Goal: Information Seeking & Learning: Learn about a topic

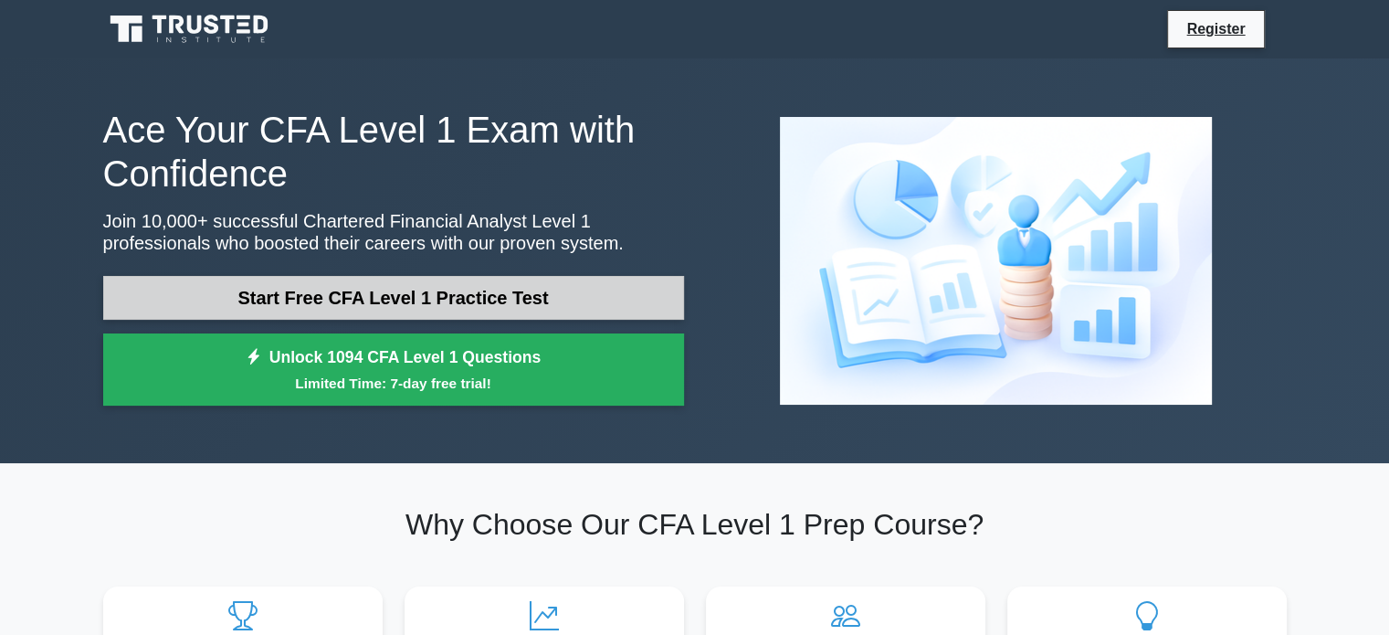
click at [319, 302] on link "Start Free CFA Level 1 Practice Test" at bounding box center [393, 298] width 581 height 44
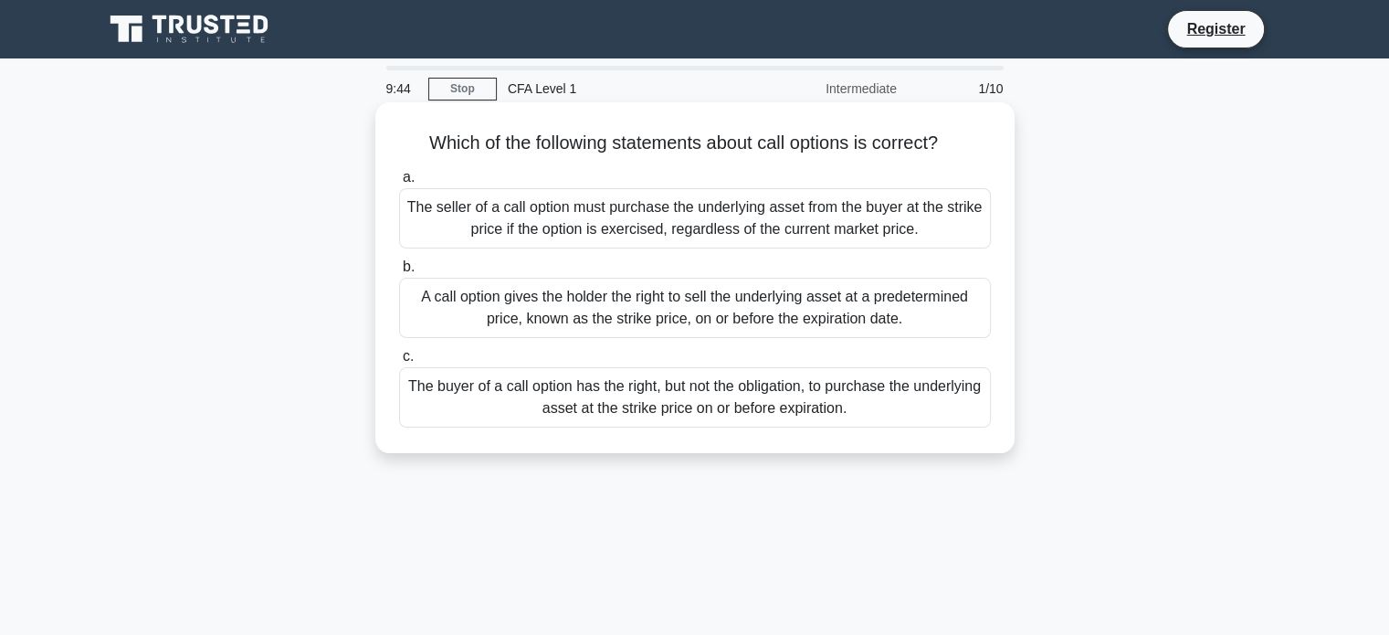
click at [555, 409] on div "The buyer of a call option has the right, but not the obligation, to purchase t…" at bounding box center [695, 397] width 592 height 60
click at [399, 363] on input "c. The buyer of a call option has the right, but not the obligation, to purchas…" at bounding box center [399, 357] width 0 height 12
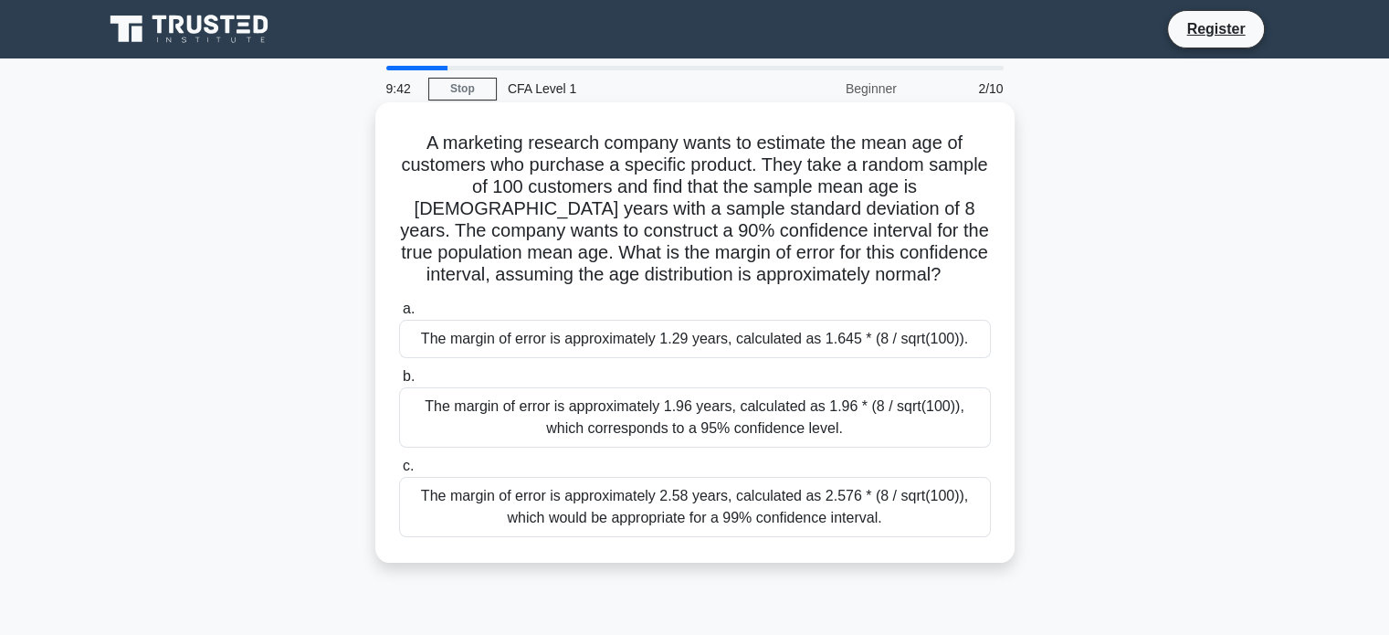
click at [634, 412] on div "The margin of error is approximately 1.96 years, calculated as 1.96 * (8 / sqrt…" at bounding box center [695, 417] width 592 height 60
click at [399, 383] on input "b. The margin of error is approximately 1.96 years, calculated as 1.96 * (8 / s…" at bounding box center [399, 377] width 0 height 12
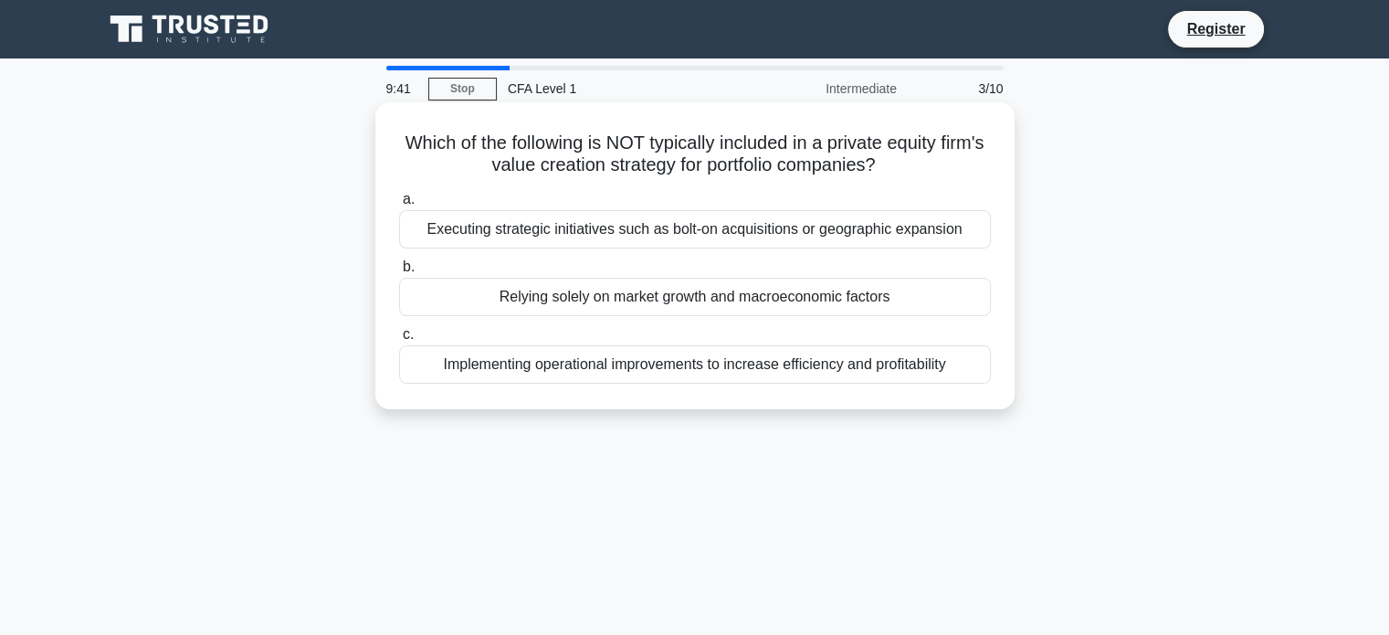
click at [636, 243] on div "Executing strategic initiatives such as bolt-on acquisitions or geographic expa…" at bounding box center [695, 229] width 592 height 38
click at [399, 205] on input "a. Executing strategic initiatives such as bolt-on acquisitions or geographic e…" at bounding box center [399, 200] width 0 height 12
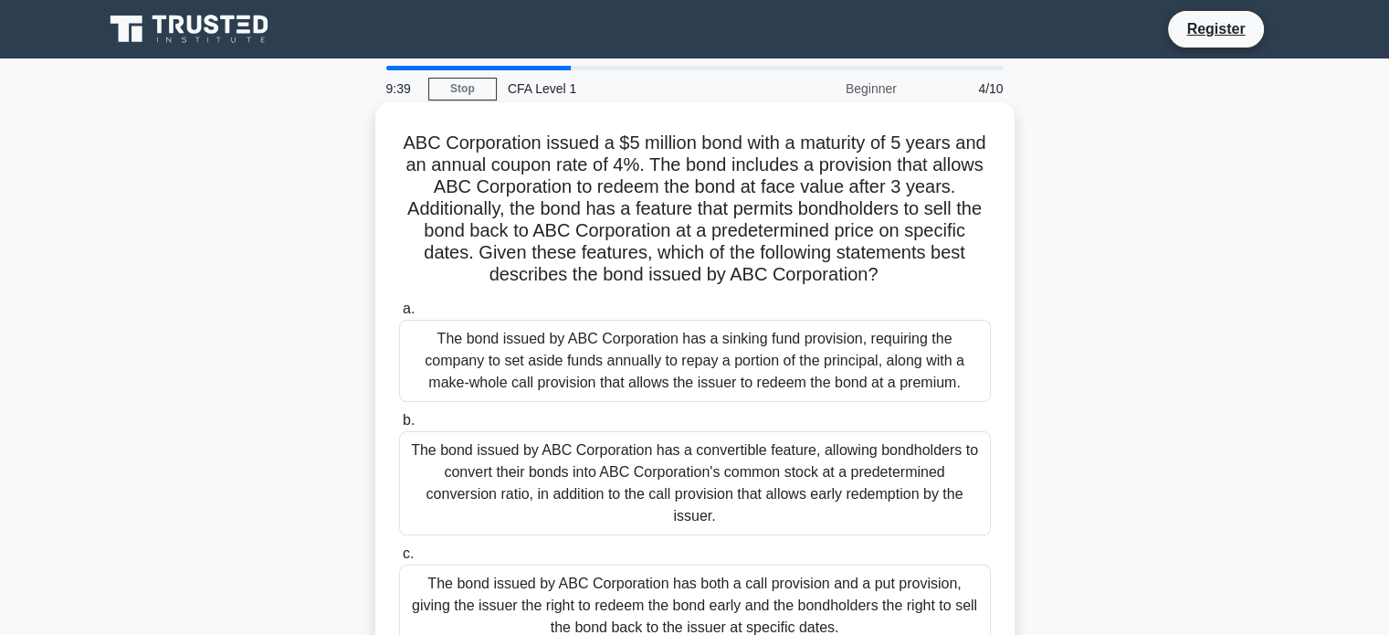
click at [609, 394] on div "The bond issued by ABC Corporation has a sinking fund provision, requiring the …" at bounding box center [695, 361] width 592 height 82
click at [399, 315] on input "a. The bond issued by ABC Corporation has a sinking fund provision, requiring t…" at bounding box center [399, 309] width 0 height 12
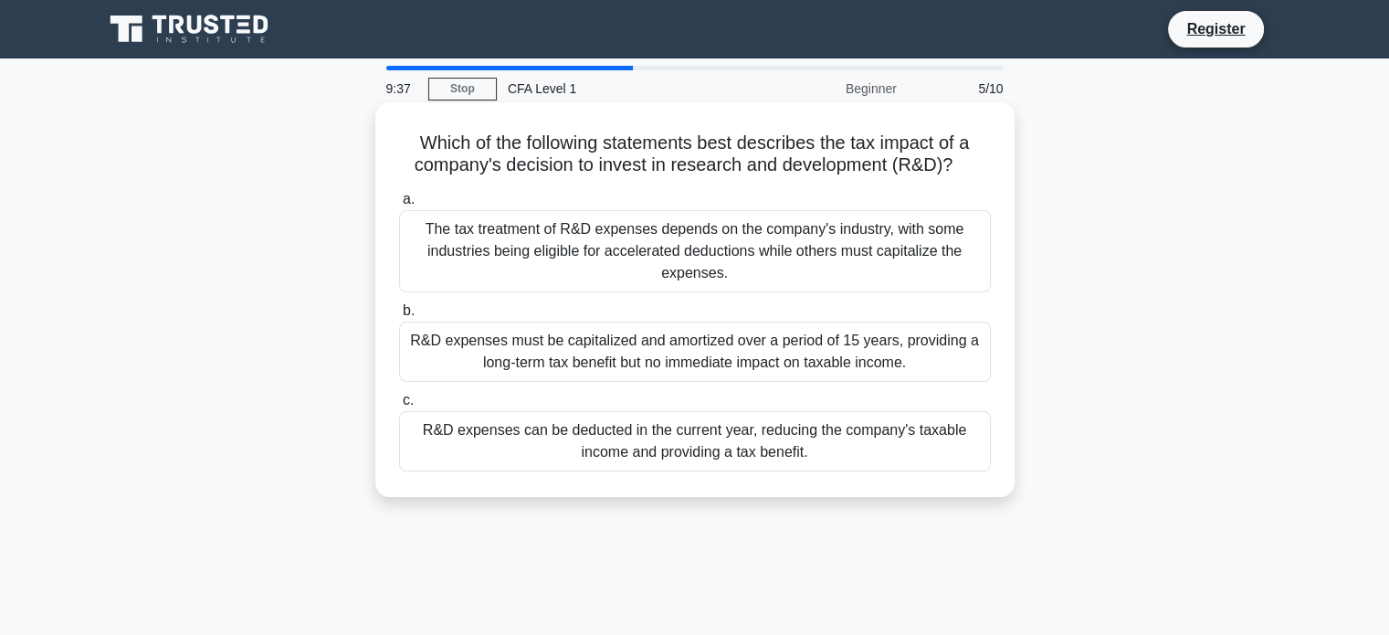
click at [605, 342] on div "R&D expenses must be capitalized and amortized over a period of 15 years, provi…" at bounding box center [695, 351] width 592 height 60
click at [399, 317] on input "b. R&D expenses must be capitalized and amortized over a period of 15 years, pr…" at bounding box center [399, 311] width 0 height 12
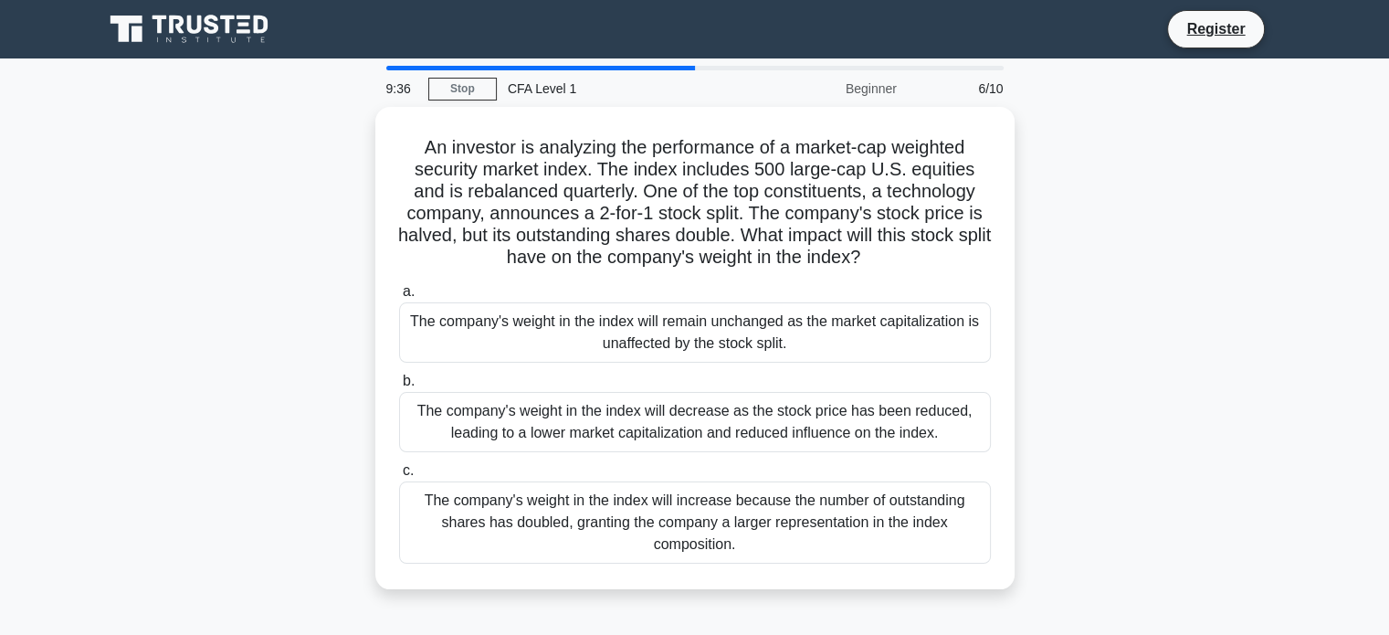
click at [605, 342] on div "The company's weight in the index will remain unchanged as the market capitaliz…" at bounding box center [695, 332] width 592 height 60
click at [399, 298] on input "a. The company's weight in the index will remain unchanged as the market capita…" at bounding box center [399, 292] width 0 height 12
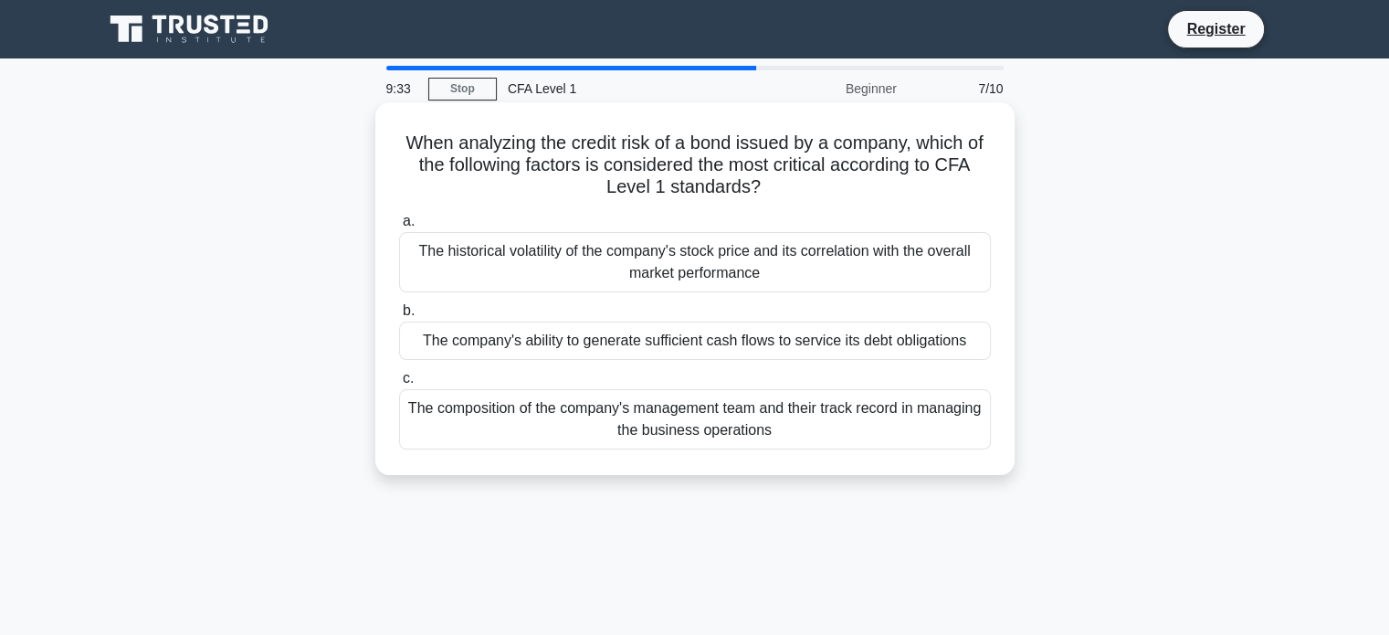
click at [695, 415] on div "The composition of the company's management team and their track record in mana…" at bounding box center [695, 419] width 592 height 60
click at [399, 384] on input "c. The composition of the company's management team and their track record in m…" at bounding box center [399, 379] width 0 height 12
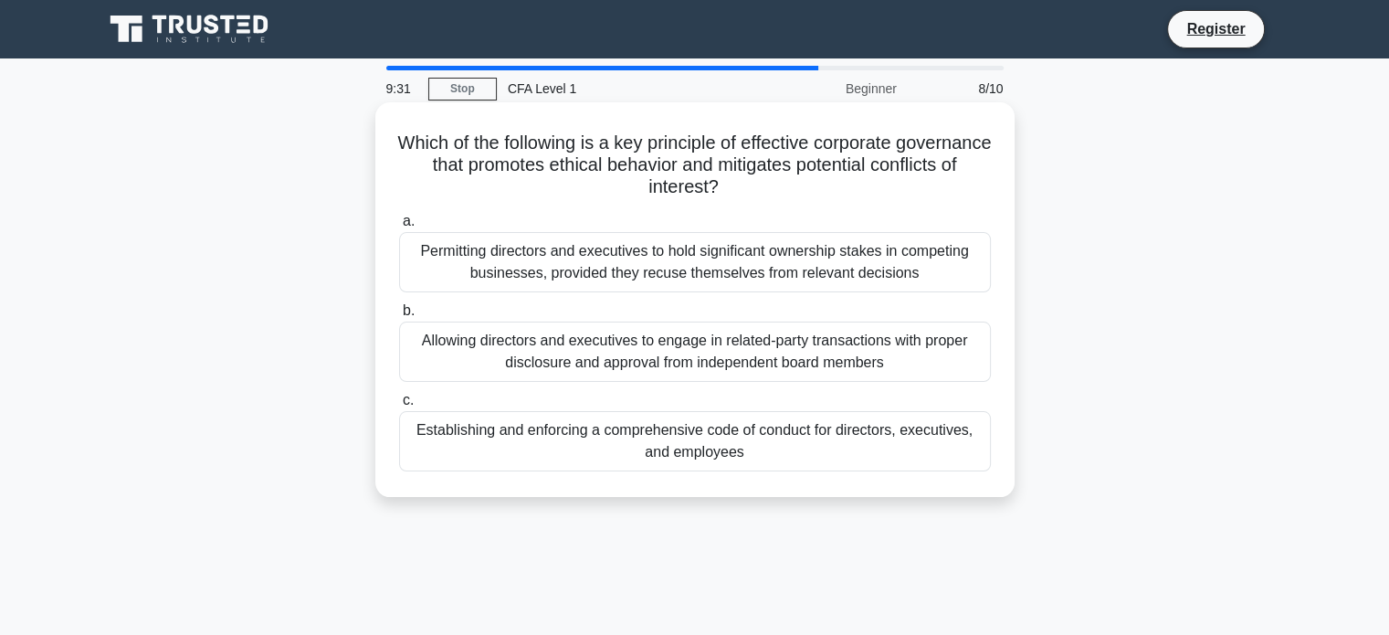
click at [680, 446] on div "Establishing and enforcing a comprehensive code of conduct for directors, execu…" at bounding box center [695, 441] width 592 height 60
click at [399, 406] on input "c. Establishing and enforcing a comprehensive code of conduct for directors, ex…" at bounding box center [399, 401] width 0 height 12
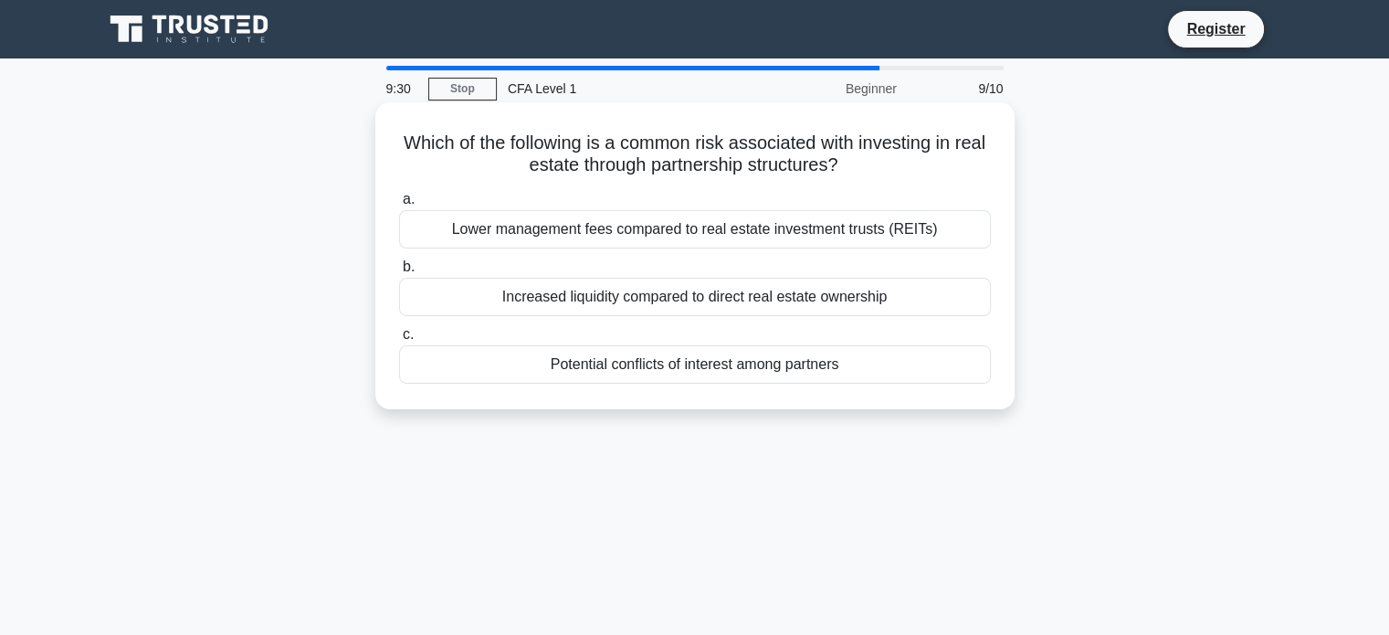
click at [659, 300] on div "Increased liquidity compared to direct real estate ownership" at bounding box center [695, 297] width 592 height 38
click at [399, 273] on input "b. Increased liquidity compared to direct real estate ownership" at bounding box center [399, 267] width 0 height 12
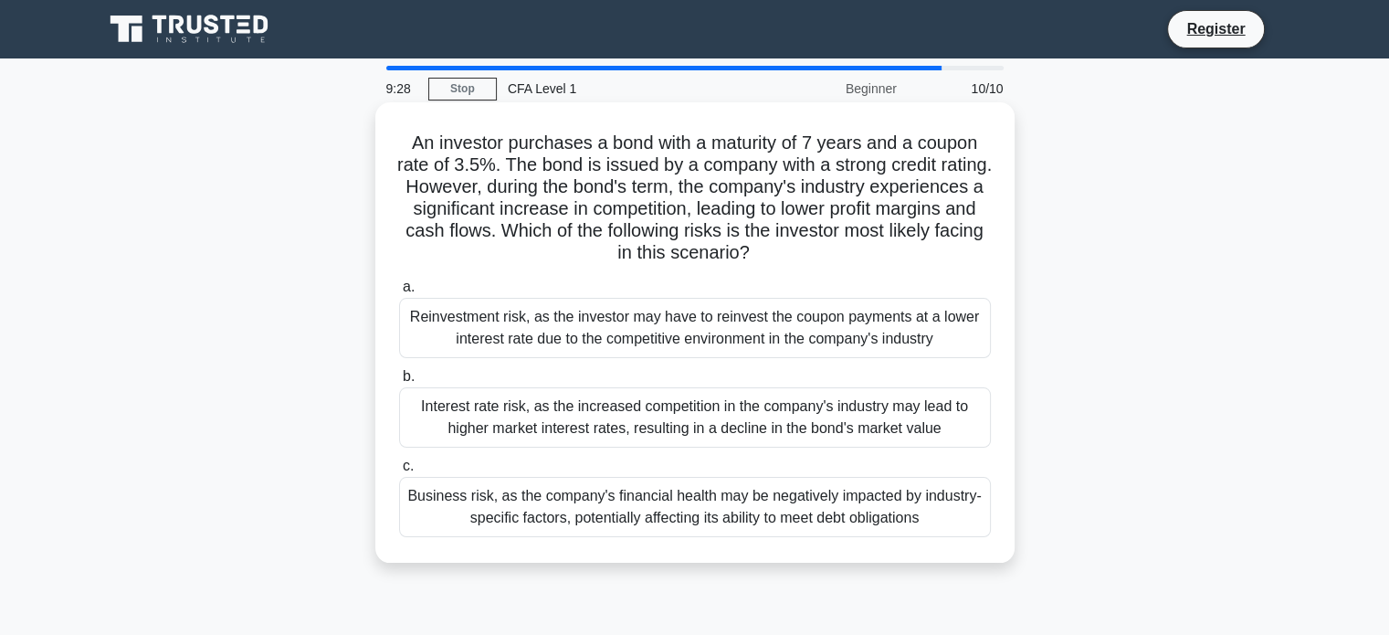
click at [672, 310] on div "Reinvestment risk, as the investor may have to reinvest the coupon payments at …" at bounding box center [695, 328] width 592 height 60
click at [399, 293] on input "a. Reinvestment risk, as the investor may have to reinvest the coupon payments …" at bounding box center [399, 287] width 0 height 12
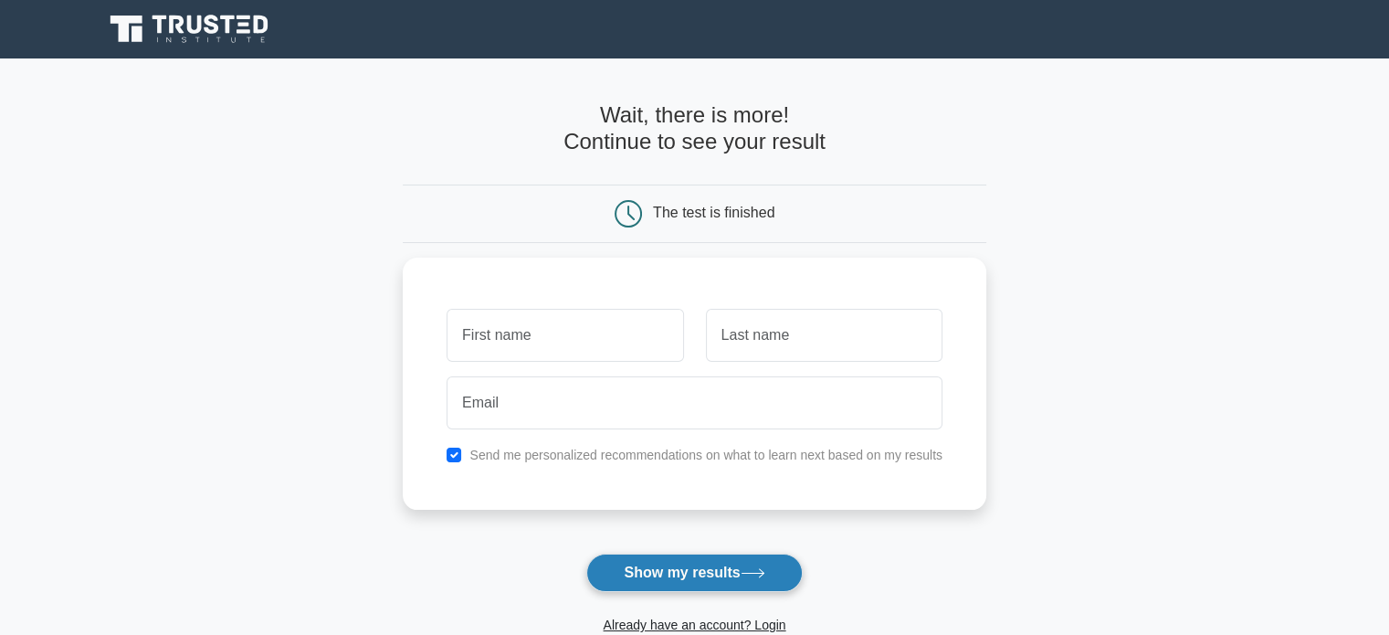
click at [631, 566] on button "Show my results" at bounding box center [694, 572] width 216 height 38
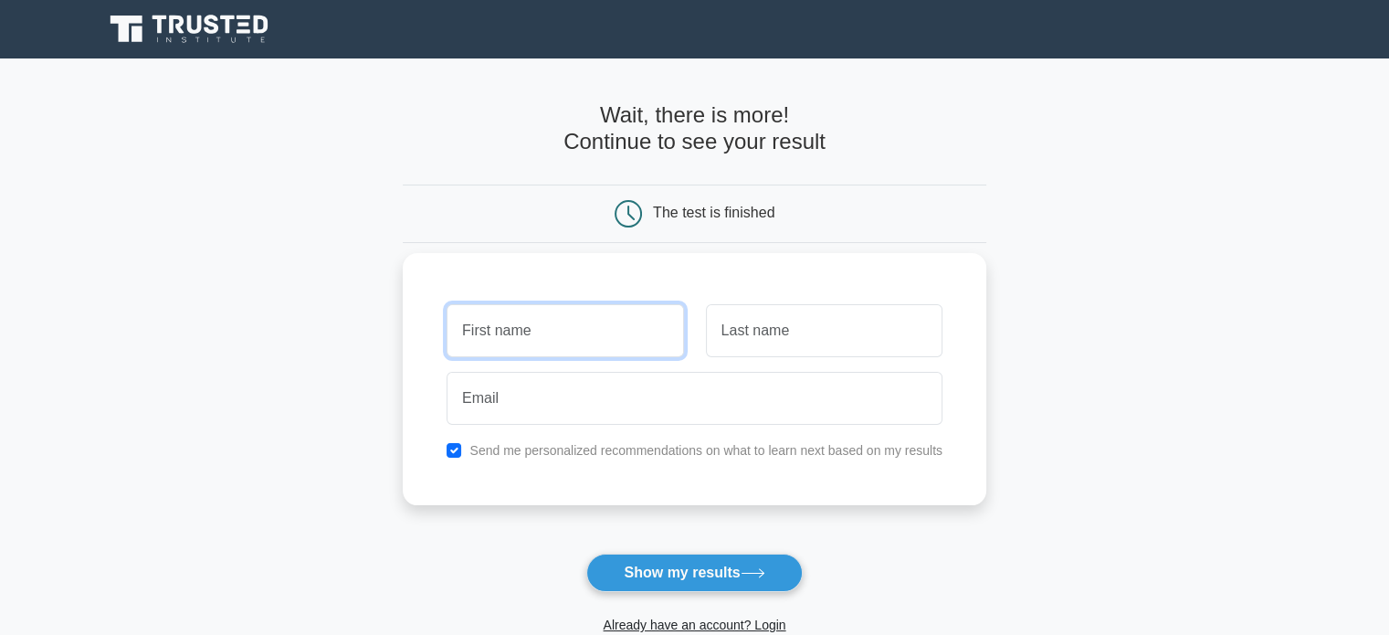
click at [553, 321] on input "text" at bounding box center [565, 330] width 237 height 53
type input "mk"
click at [757, 339] on input "text" at bounding box center [824, 330] width 237 height 53
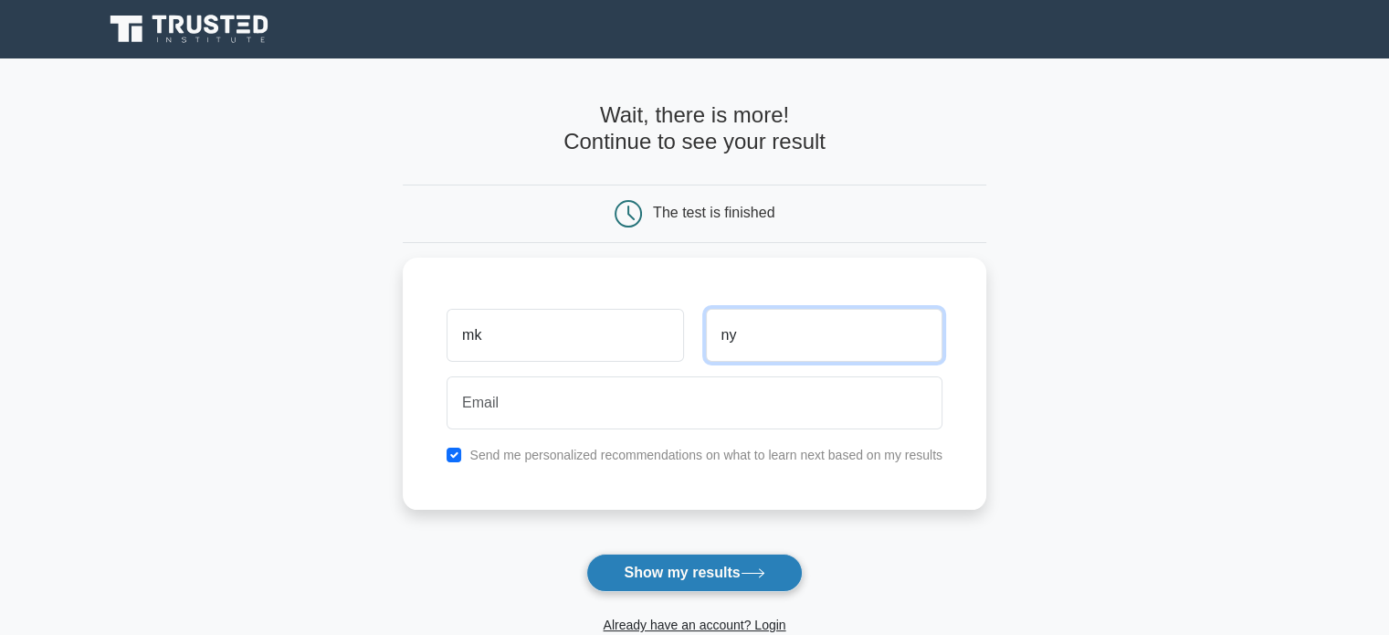
type input "ny"
click at [669, 558] on button "Show my results" at bounding box center [694, 572] width 216 height 38
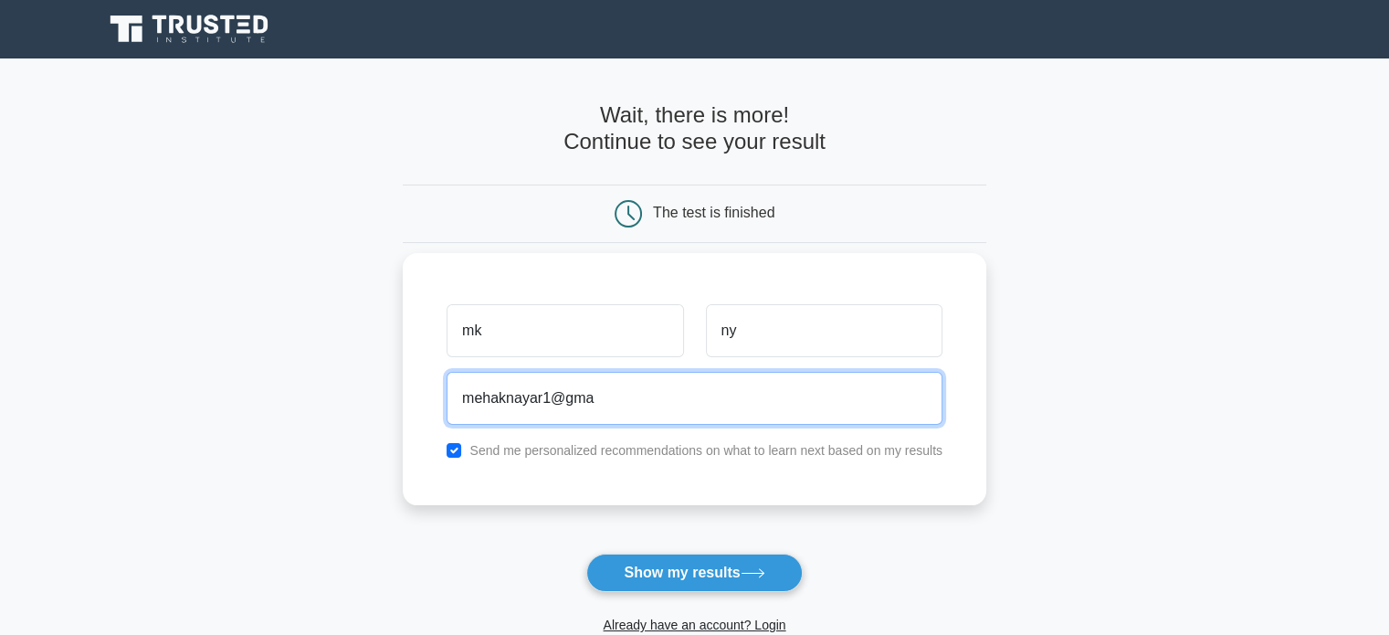
type input "mehaknayar1@gmail.com"
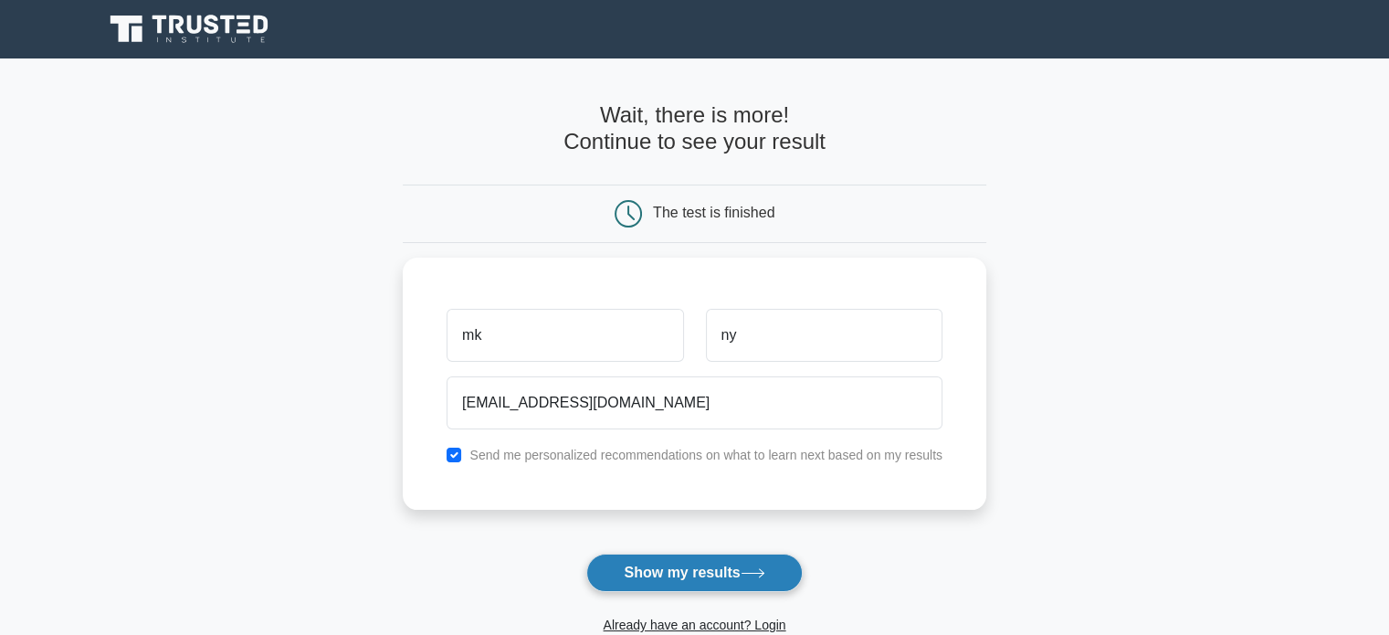
click at [637, 554] on button "Show my results" at bounding box center [694, 572] width 216 height 38
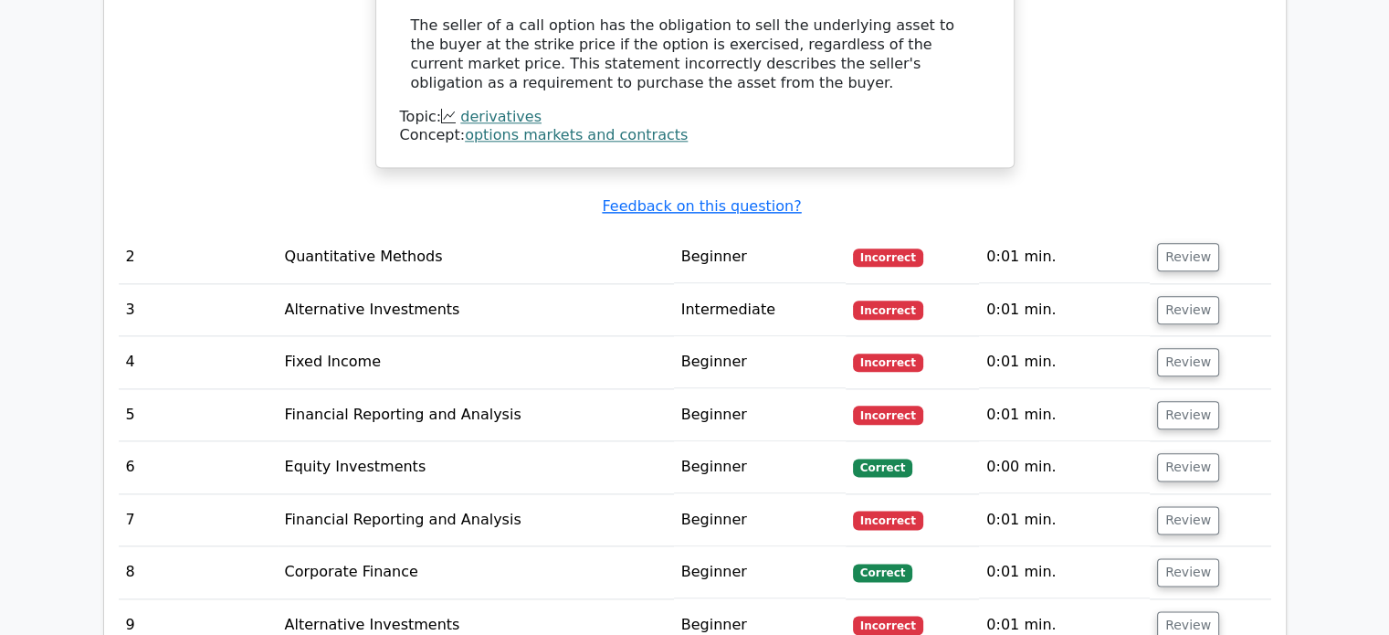
scroll to position [2119, 0]
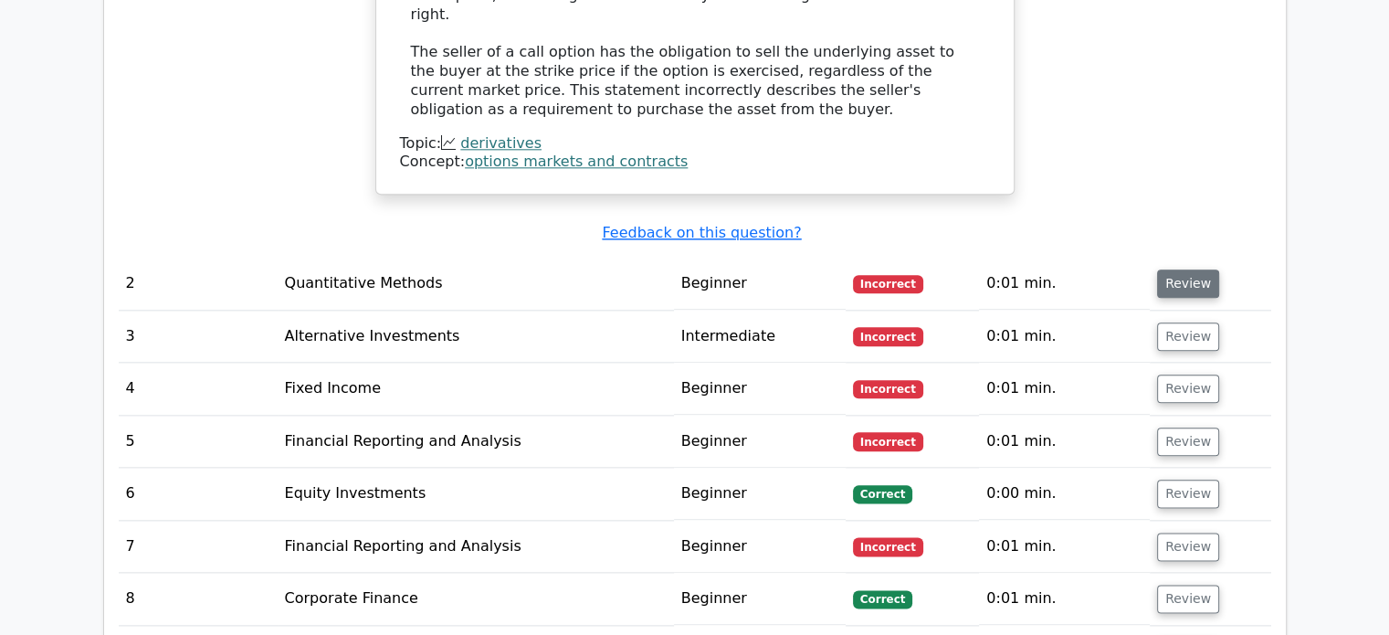
click at [1180, 269] on button "Review" at bounding box center [1188, 283] width 62 height 28
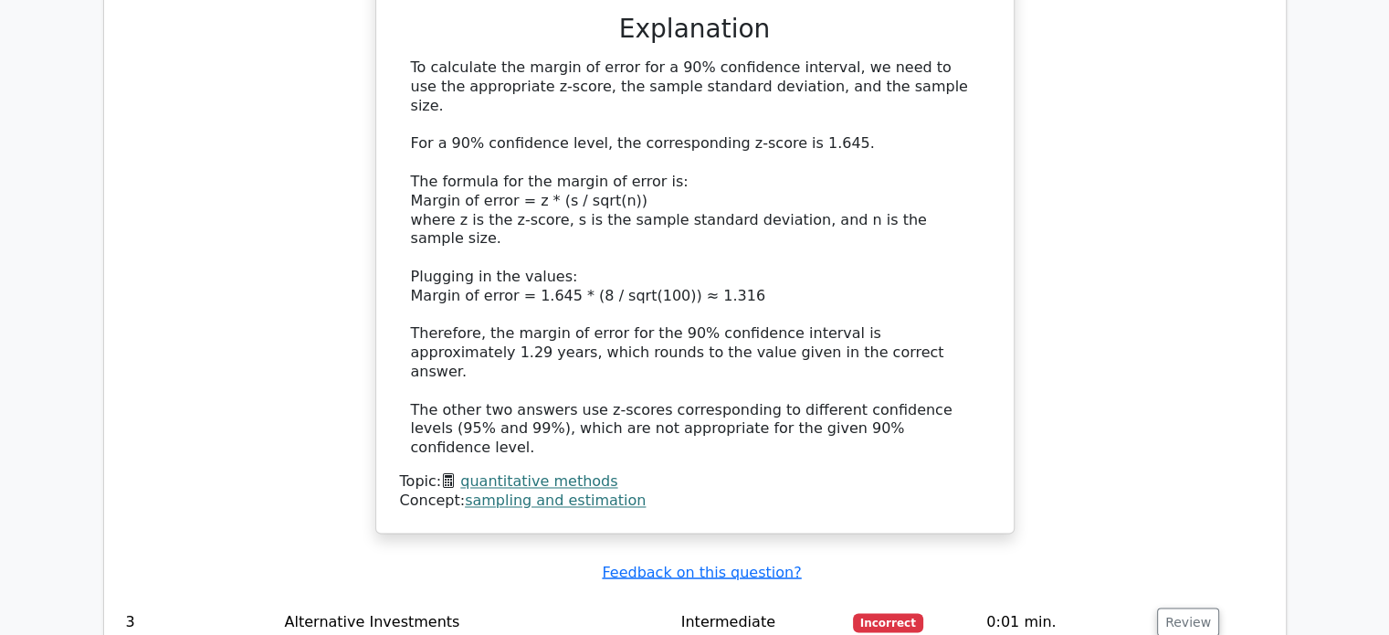
scroll to position [2890, 0]
click at [1162, 609] on button "Review" at bounding box center [1188, 623] width 62 height 28
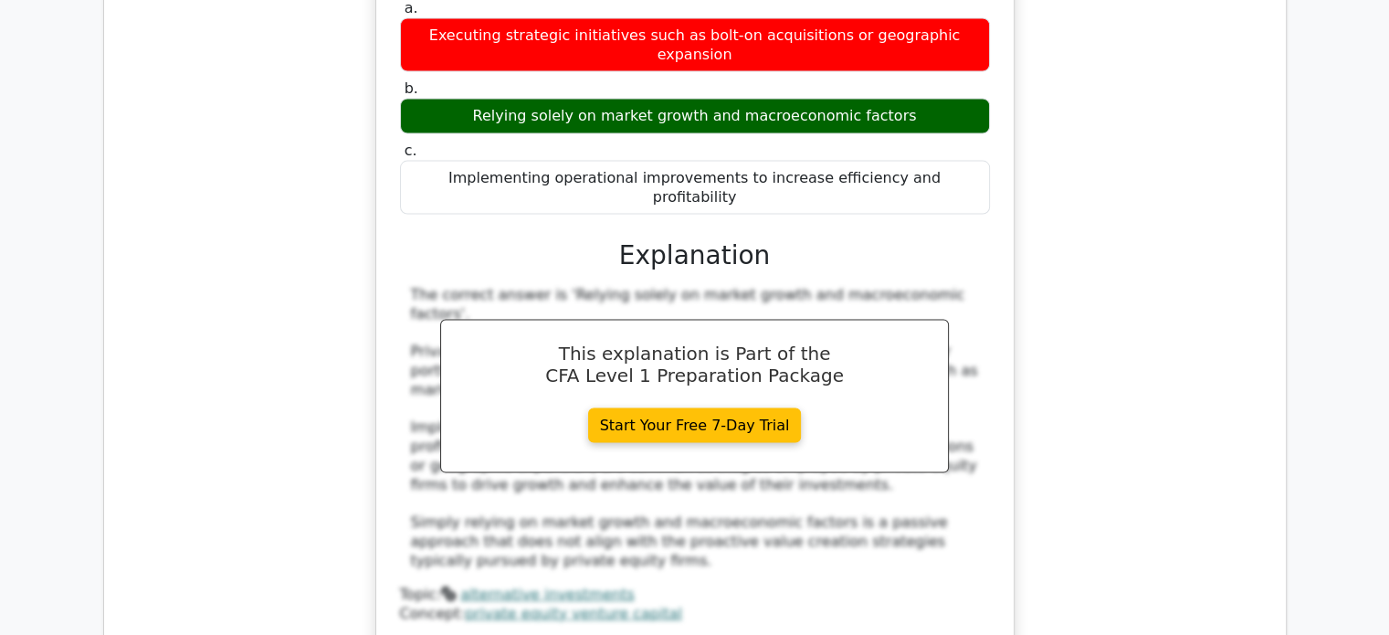
scroll to position [3676, 0]
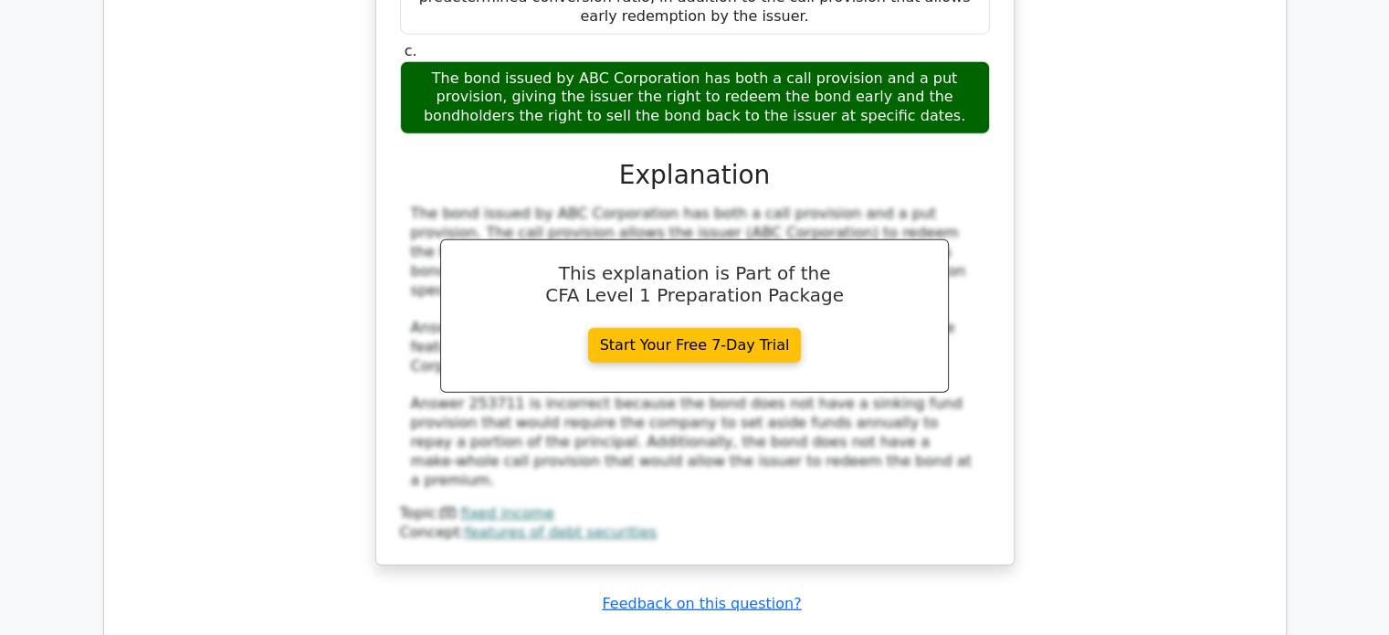
scroll to position [4820, 0]
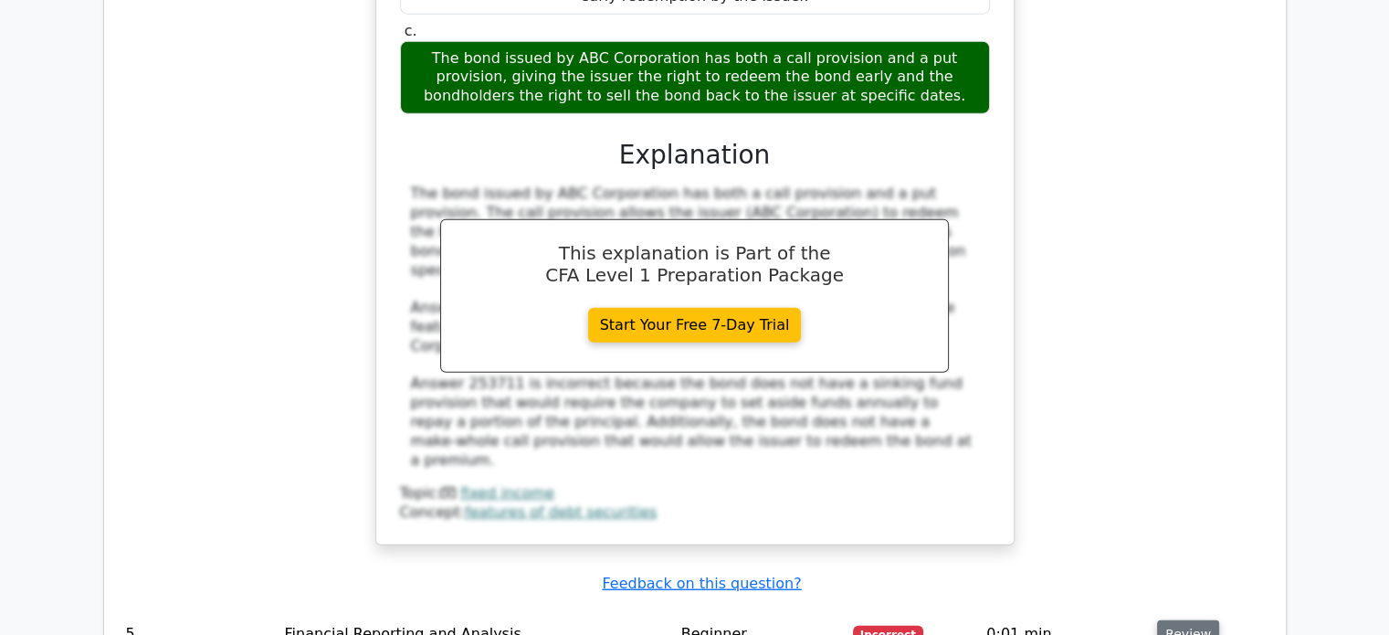
click at [1170, 620] on button "Review" at bounding box center [1188, 634] width 62 height 28
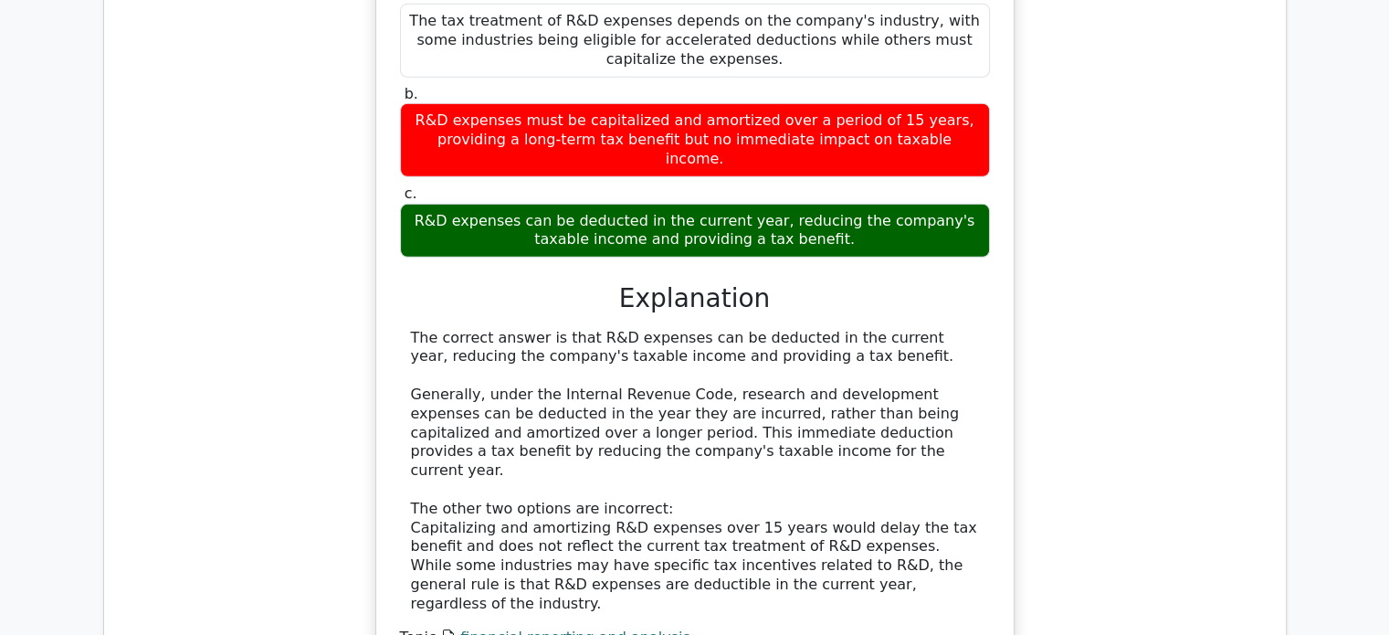
scroll to position [5616, 0]
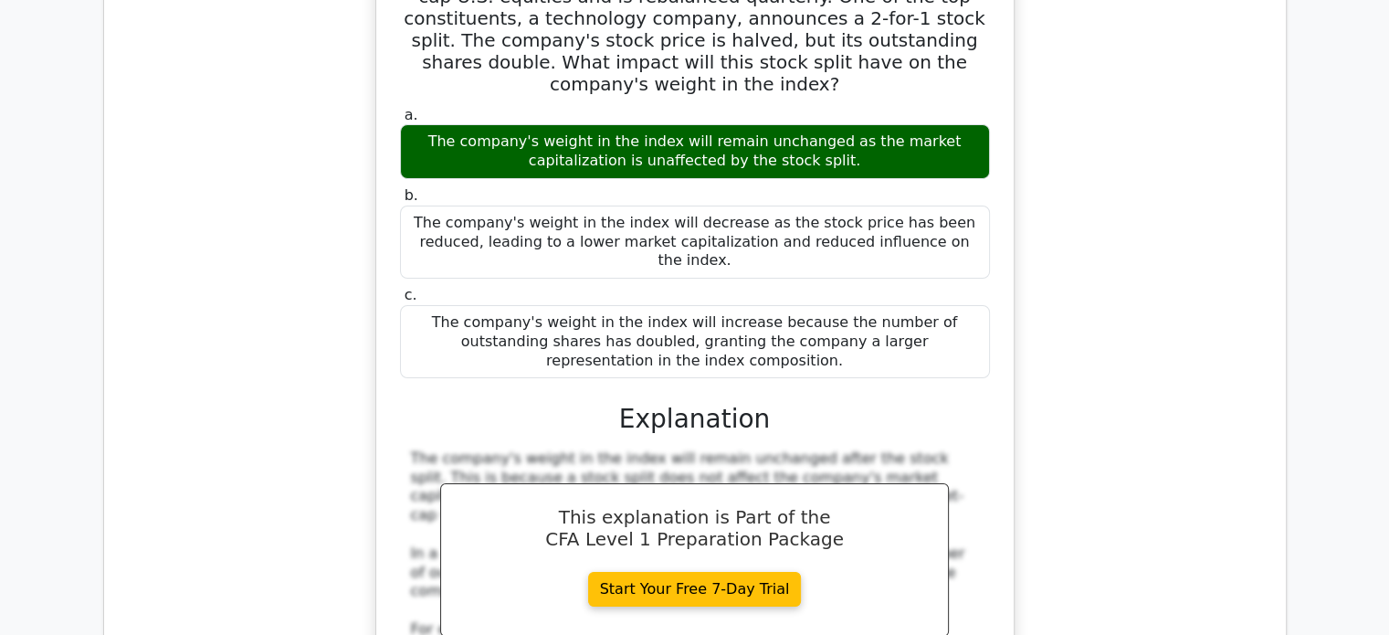
scroll to position [6521, 0]
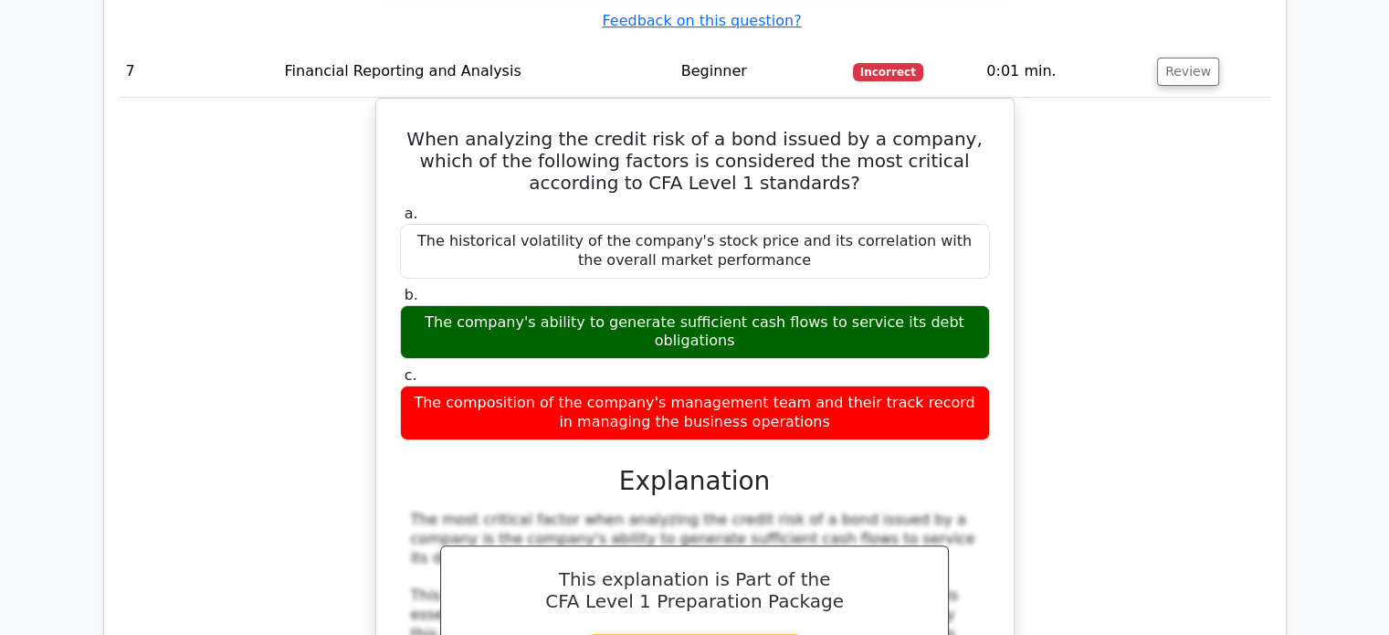
scroll to position [7408, 0]
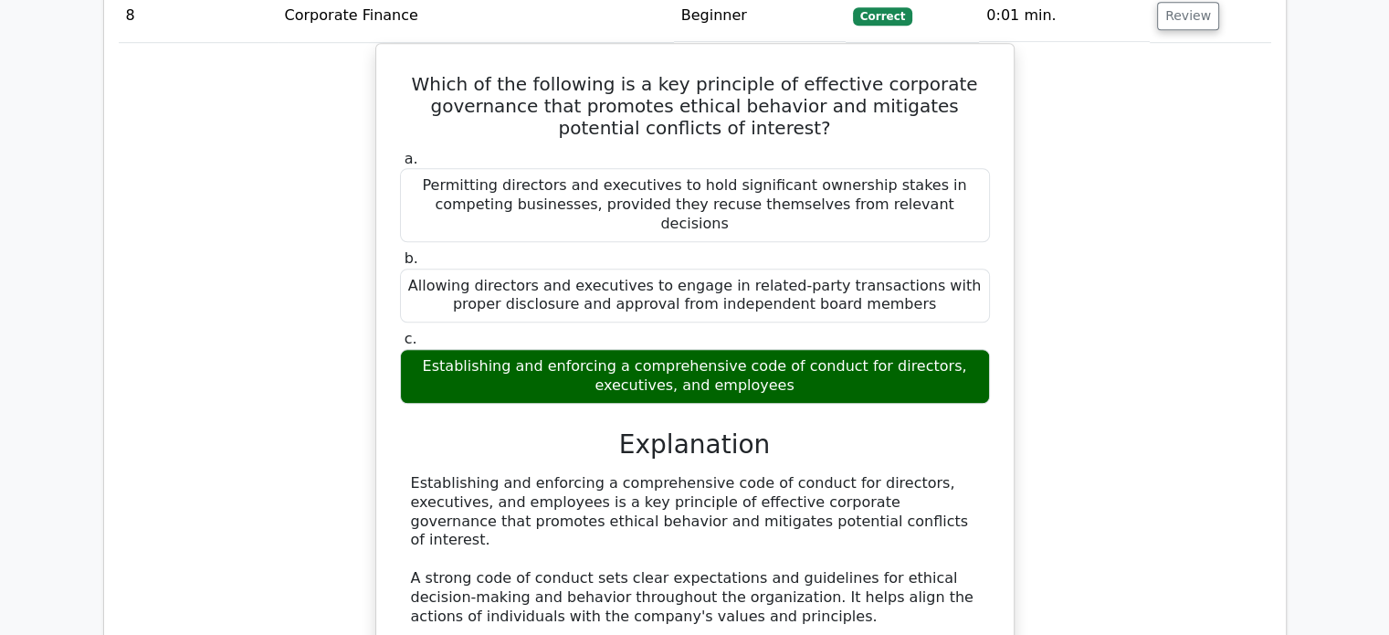
scroll to position [8395, 0]
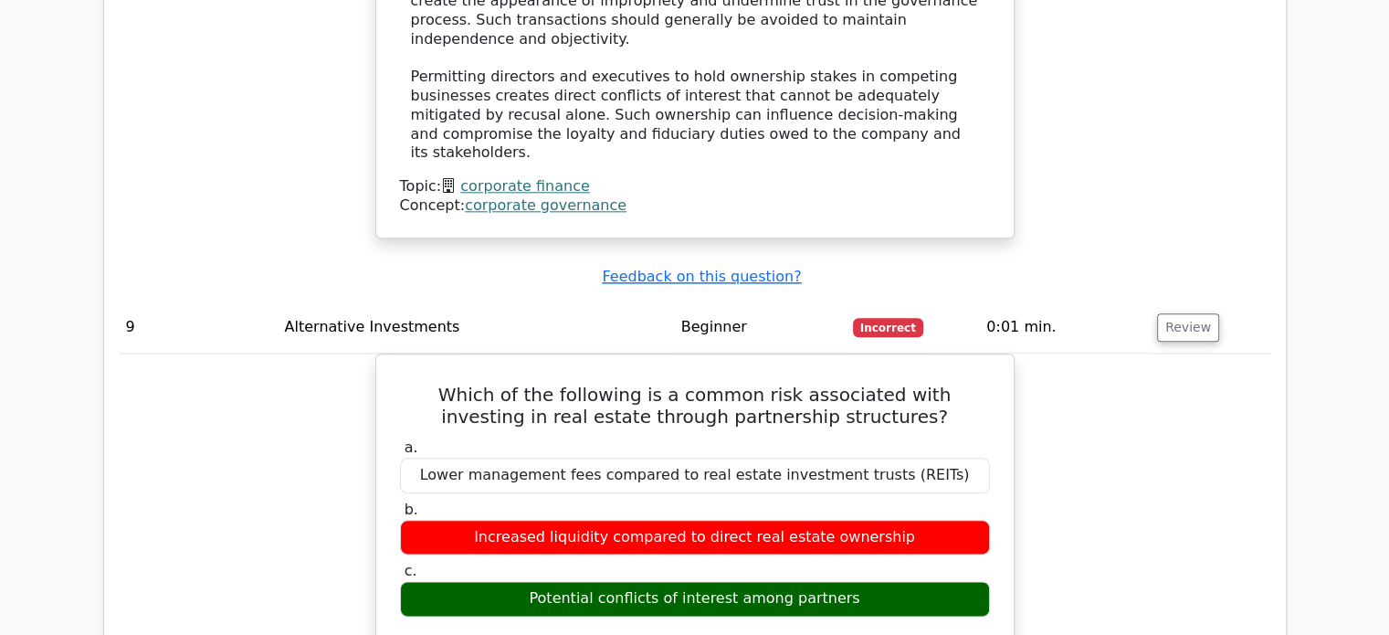
scroll to position [9031, 0]
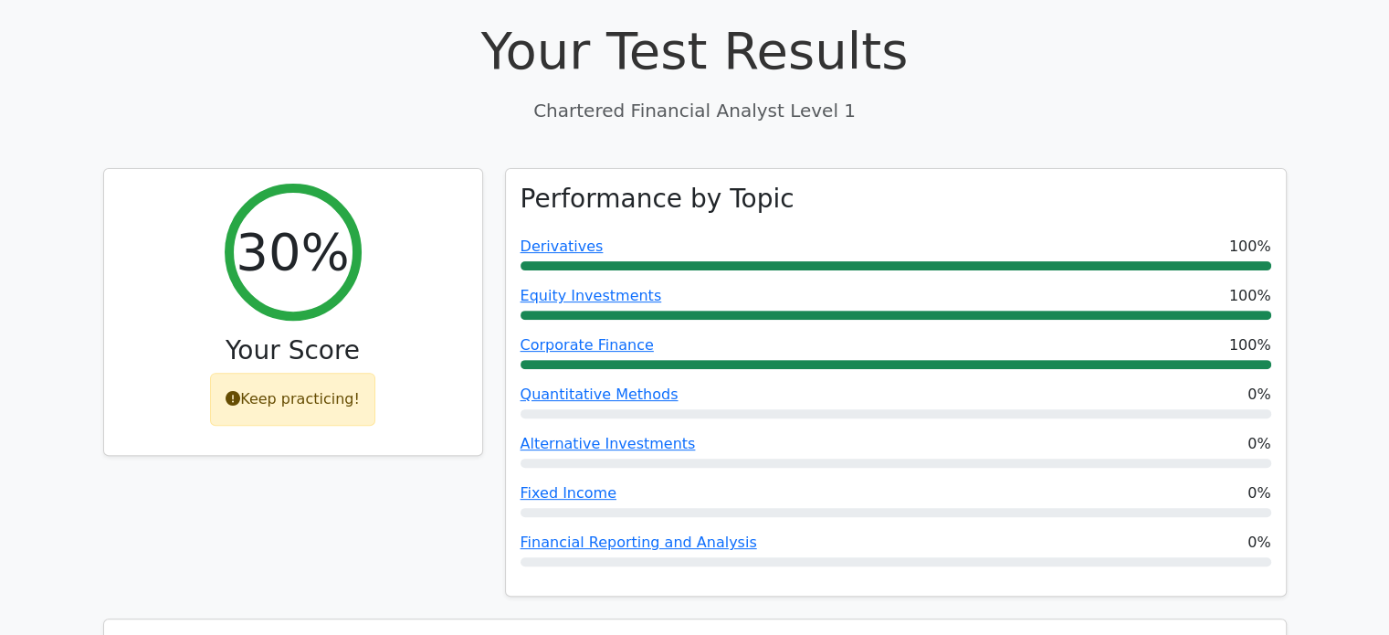
scroll to position [586, 0]
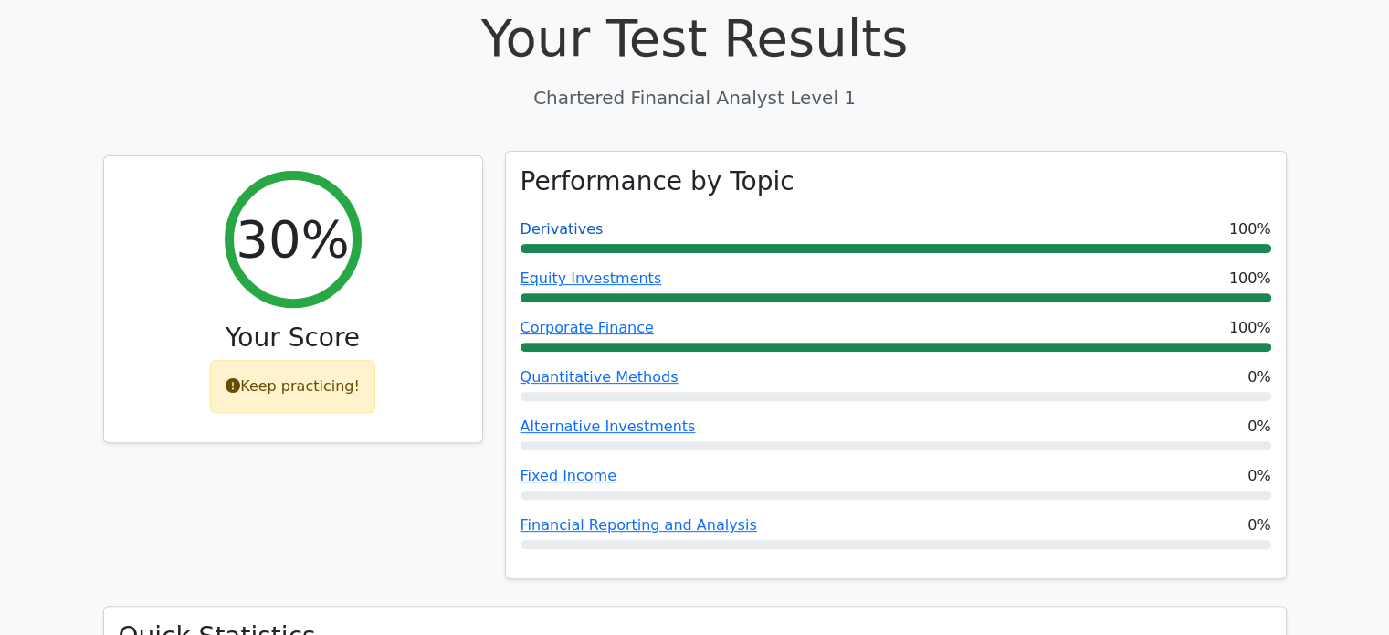
click at [562, 220] on link "Derivatives" at bounding box center [562, 228] width 83 height 17
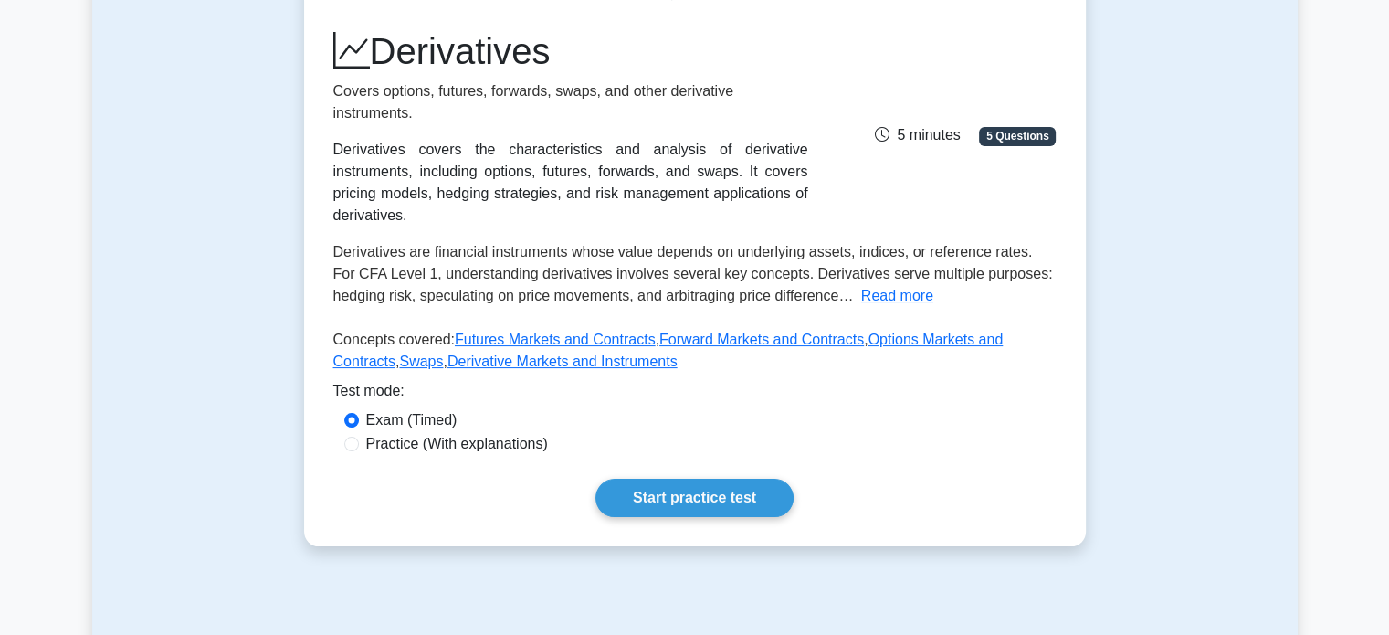
scroll to position [243, 0]
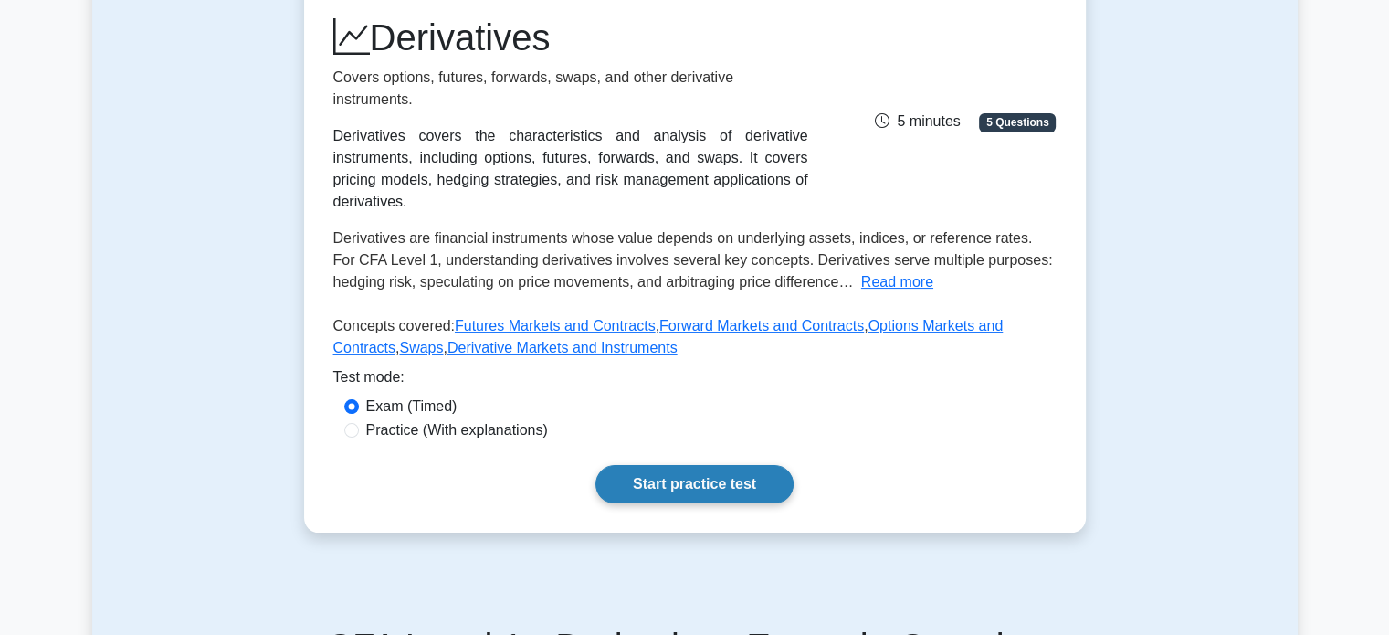
click at [672, 465] on link "Start practice test" at bounding box center [694, 484] width 198 height 38
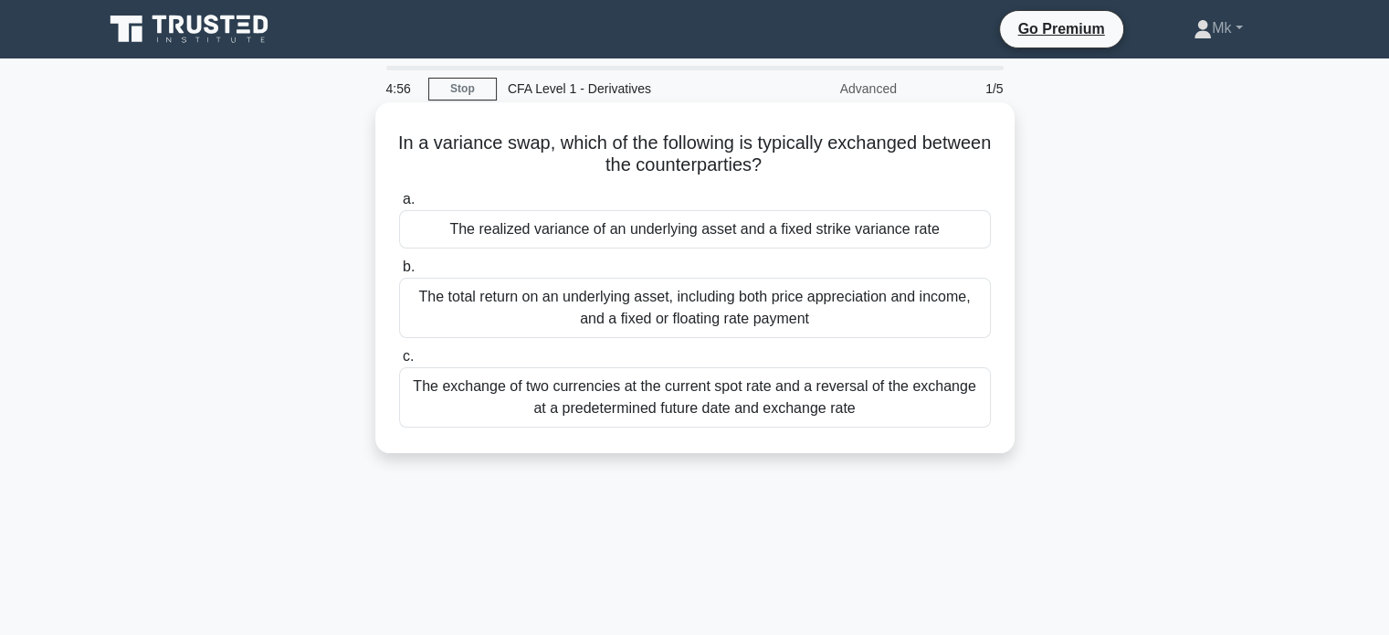
click at [548, 408] on div "The exchange of two currencies at the current spot rate and a reversal of the e…" at bounding box center [695, 397] width 592 height 60
click at [399, 363] on input "c. The exchange of two currencies at the current spot rate and a reversal of th…" at bounding box center [399, 357] width 0 height 12
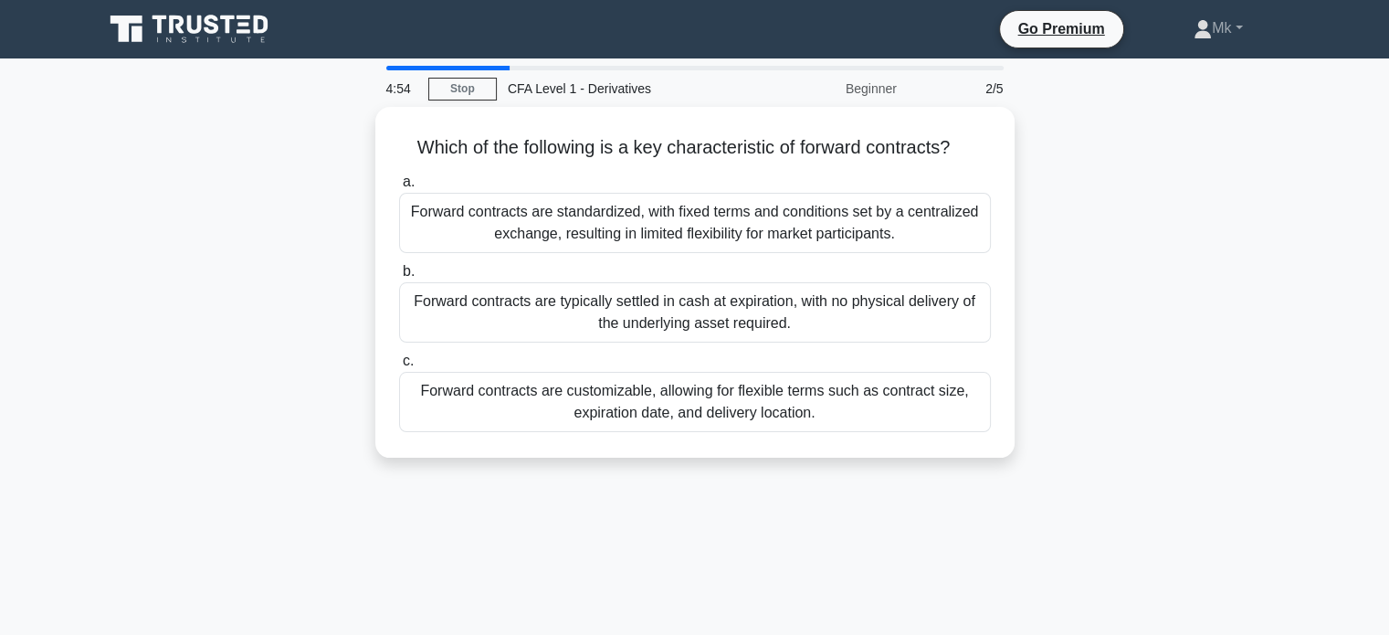
click at [548, 408] on div "Forward contracts are customizable, allowing for flexible terms such as contrac…" at bounding box center [695, 402] width 592 height 60
click at [399, 367] on input "c. Forward contracts are customizable, allowing for flexible terms such as cont…" at bounding box center [399, 361] width 0 height 12
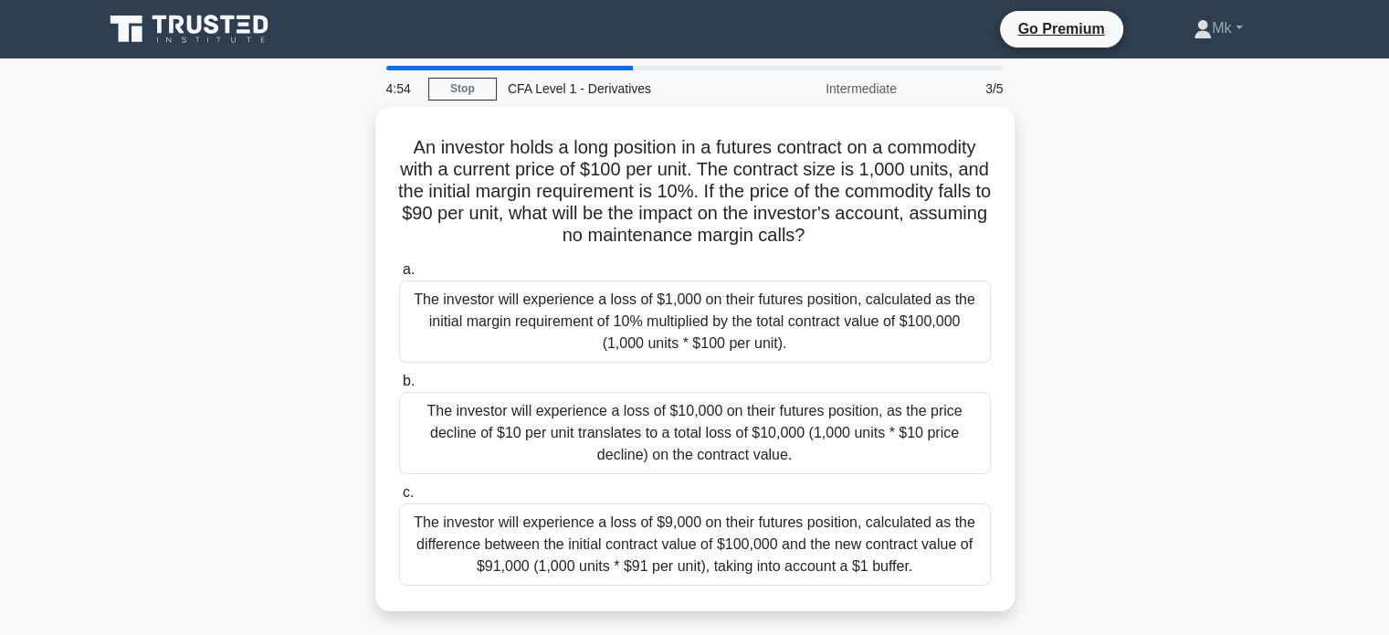
click at [548, 408] on div "The investor will experience a loss of $10,000 on their futures position, as th…" at bounding box center [695, 433] width 592 height 82
click at [399, 387] on input "b. The investor will experience a loss of $10,000 on their futures position, as…" at bounding box center [399, 381] width 0 height 12
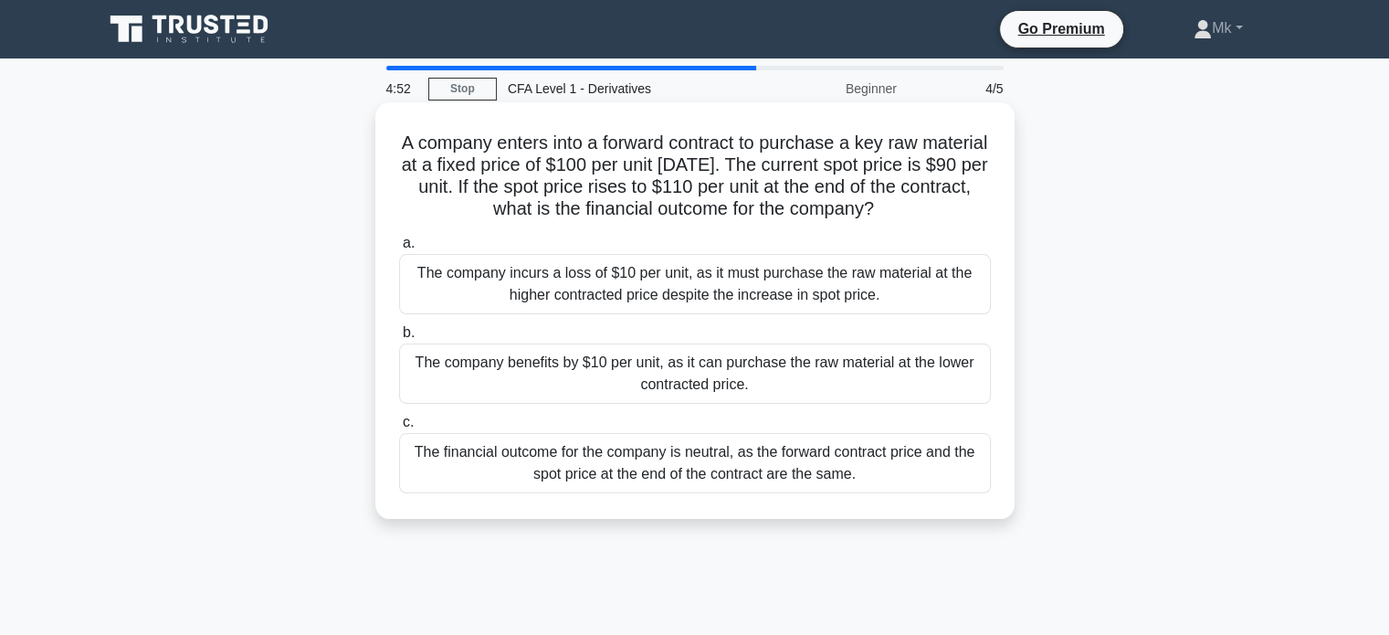
click at [492, 486] on div "The financial outcome for the company is neutral, as the forward contract price…" at bounding box center [695, 463] width 592 height 60
click at [399, 428] on input "c. The financial outcome for the company is neutral, as the forward contract pr…" at bounding box center [399, 422] width 0 height 12
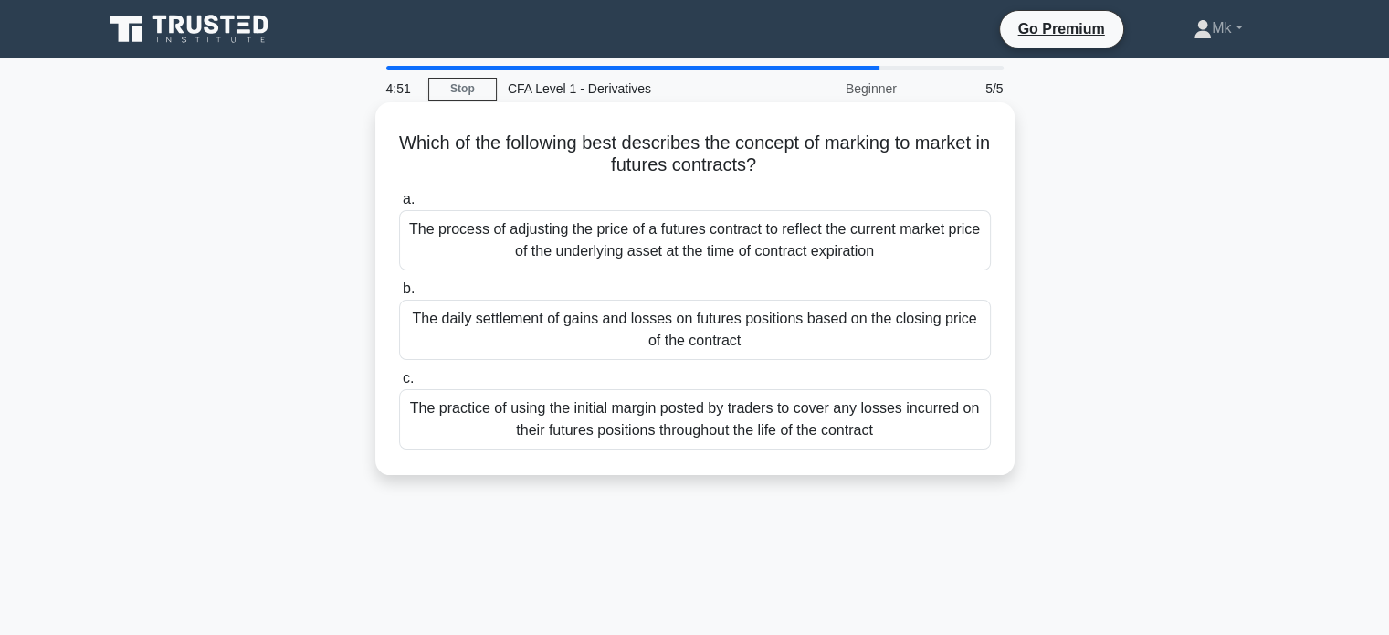
click at [458, 255] on div "The process of adjusting the price of a futures contract to reflect the current…" at bounding box center [695, 240] width 592 height 60
click at [399, 205] on input "a. The process of adjusting the price of a futures contract to reflect the curr…" at bounding box center [399, 200] width 0 height 12
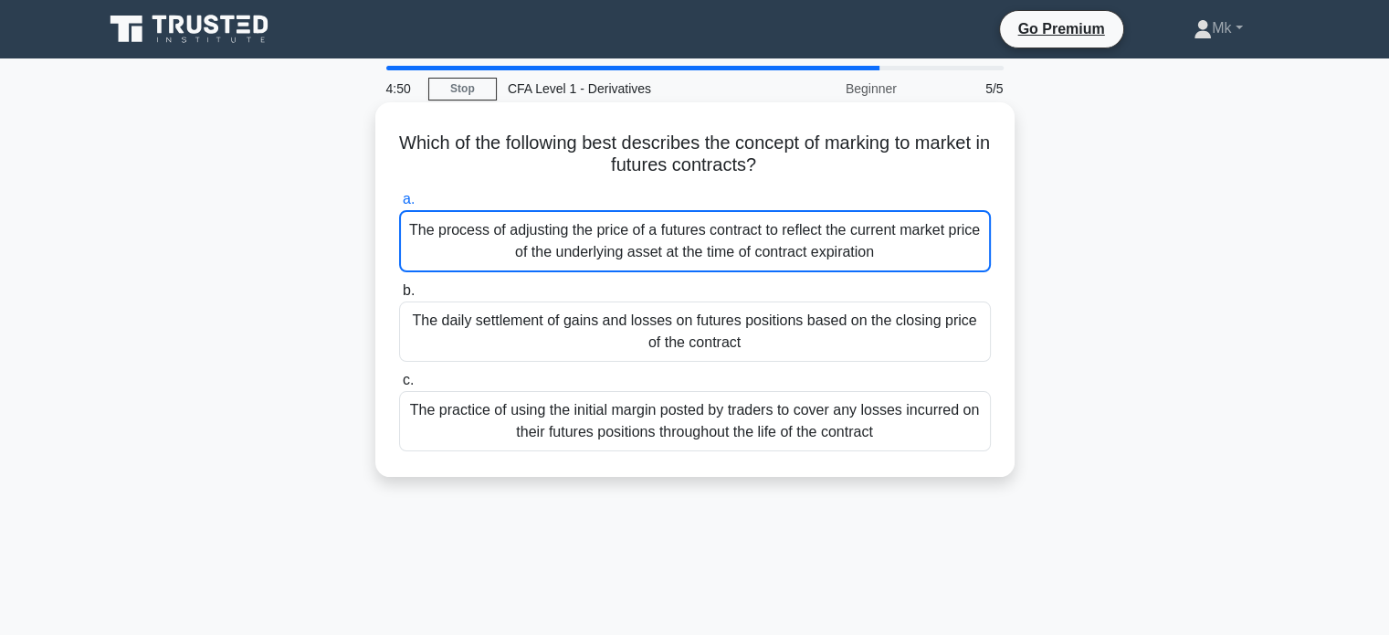
click at [460, 338] on div "The daily settlement of gains and losses on futures positions based on the clos…" at bounding box center [695, 331] width 592 height 60
click at [399, 297] on input "b. The daily settlement of gains and losses on futures positions based on the c…" at bounding box center [399, 291] width 0 height 12
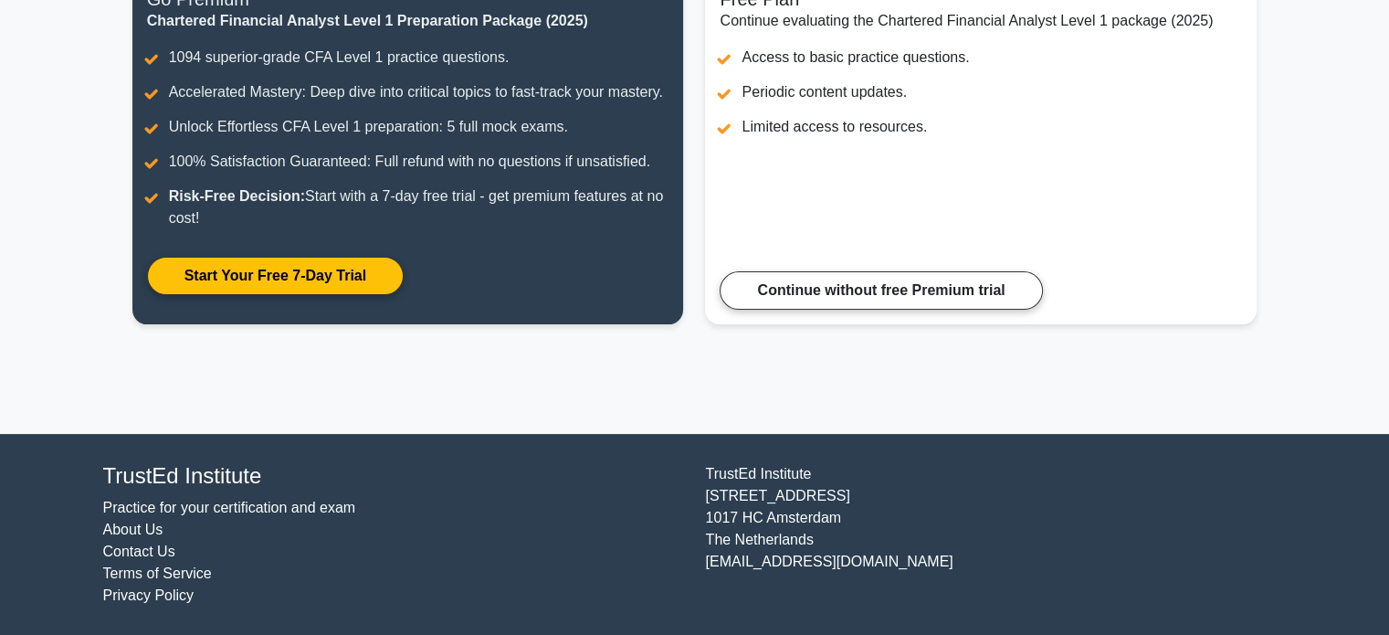
scroll to position [272, 0]
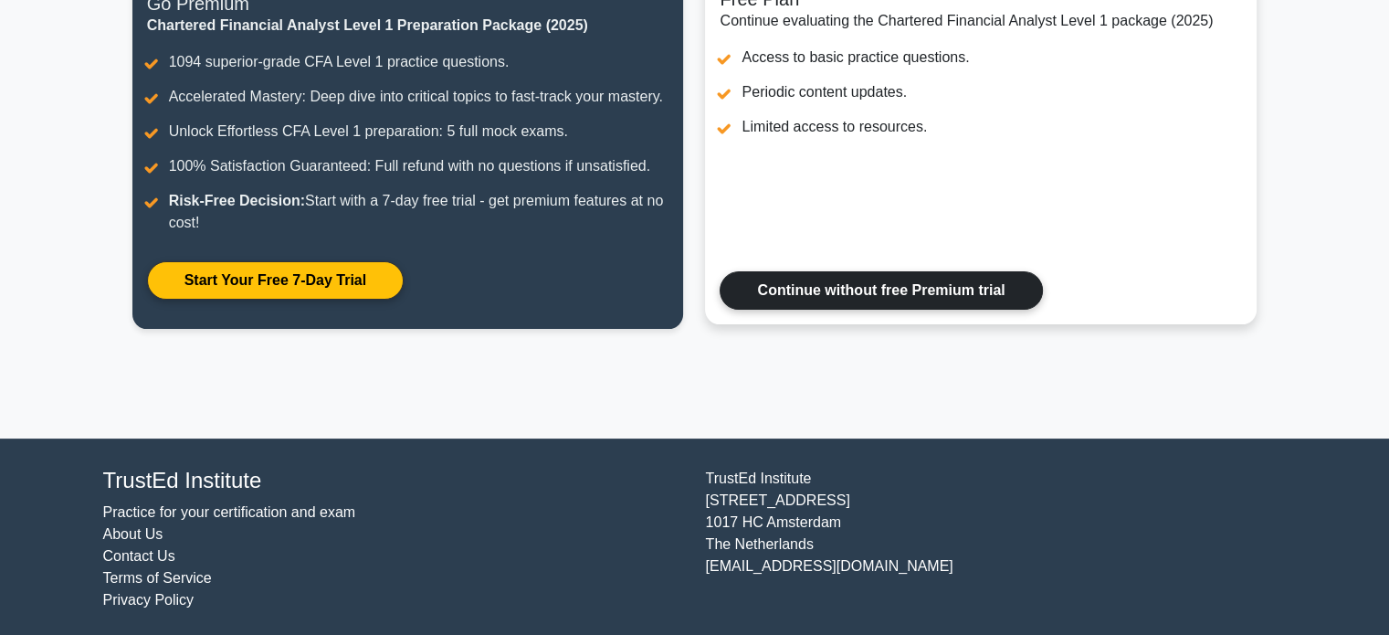
click at [805, 302] on link "Continue without free Premium trial" at bounding box center [881, 290] width 322 height 38
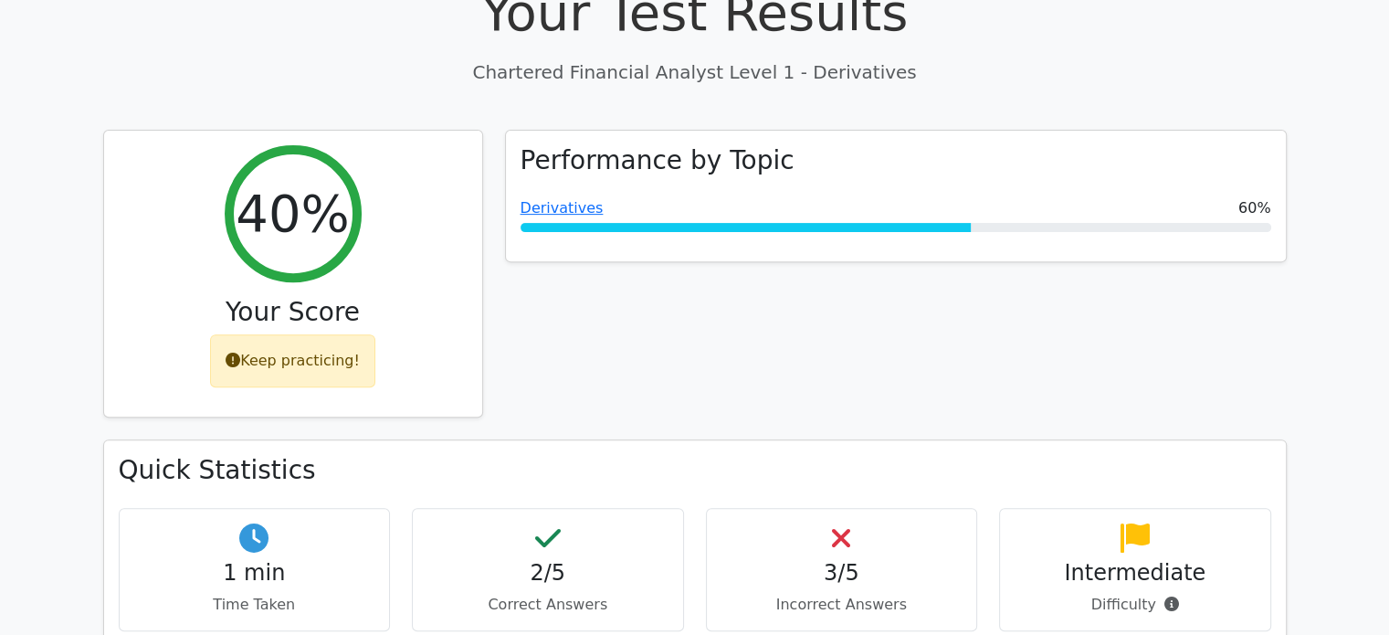
scroll to position [616, 0]
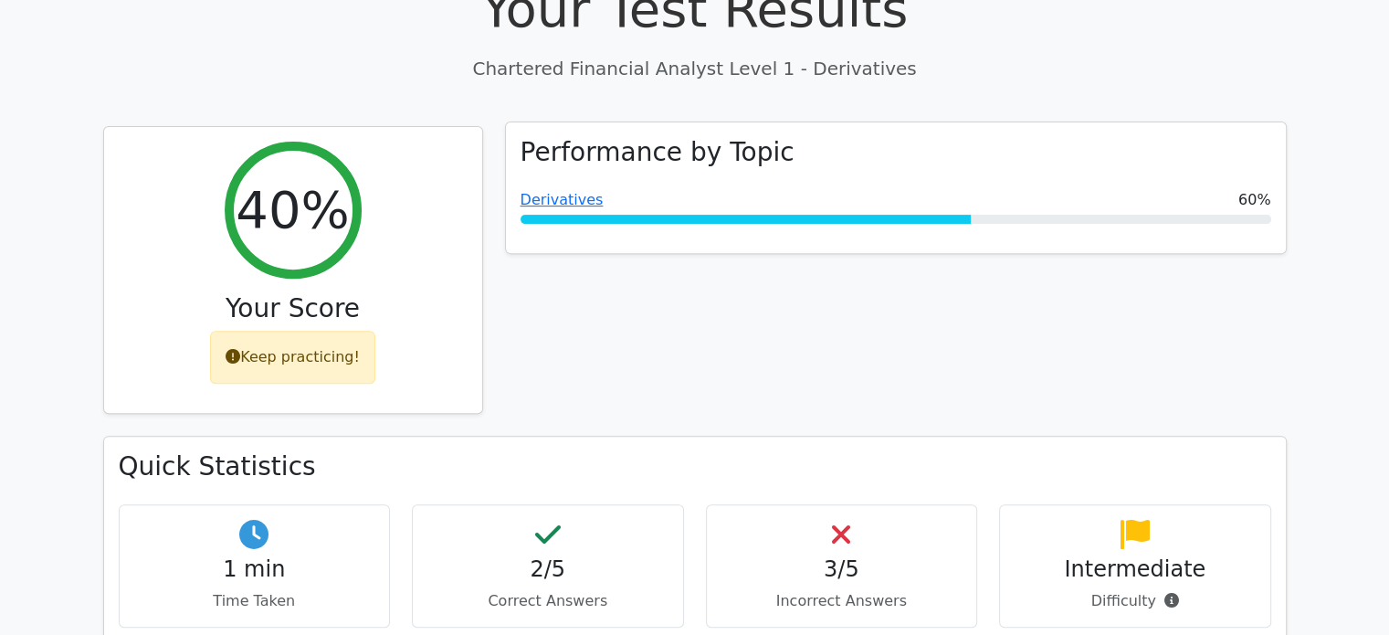
click at [723, 137] on h3 "Performance by Topic" at bounding box center [658, 152] width 274 height 31
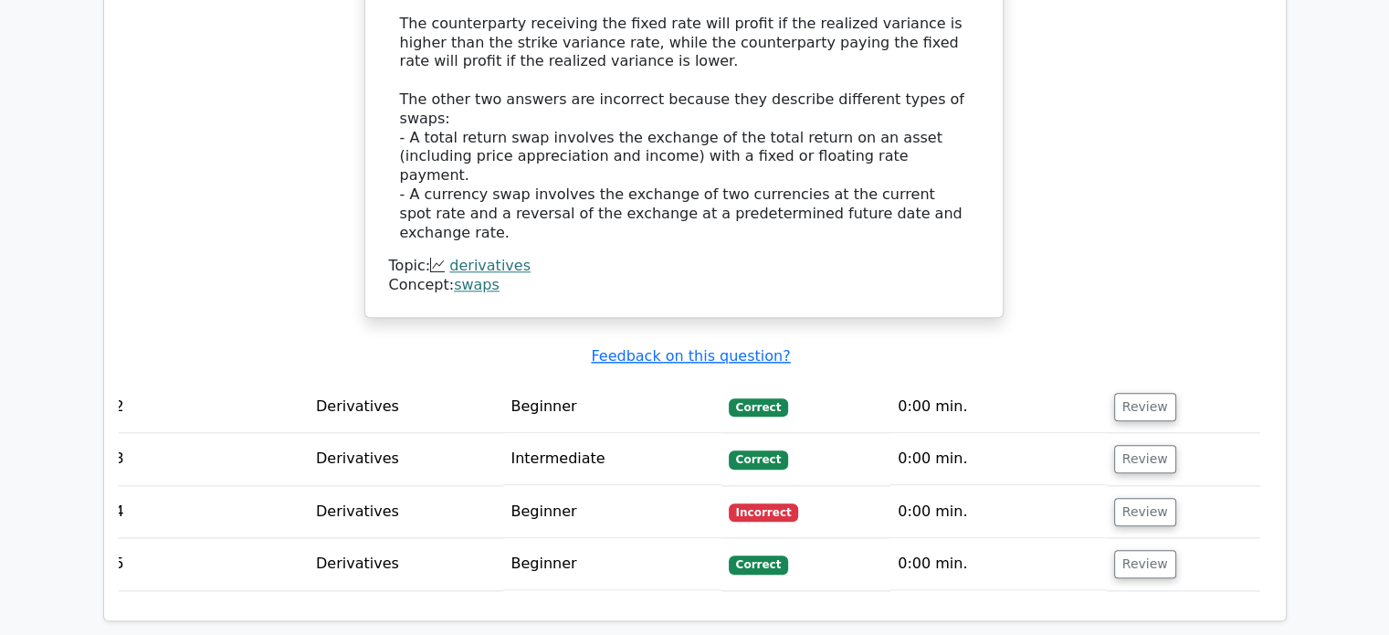
scroll to position [0, 0]
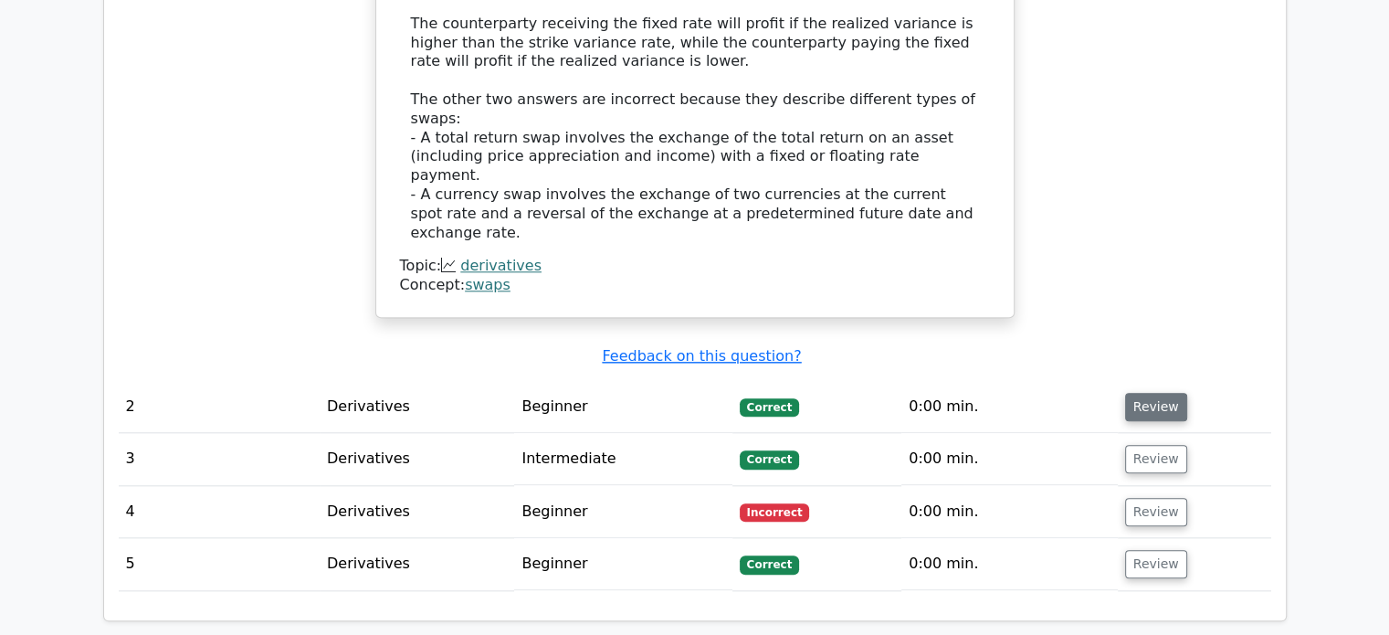
click at [1155, 393] on button "Review" at bounding box center [1156, 407] width 62 height 28
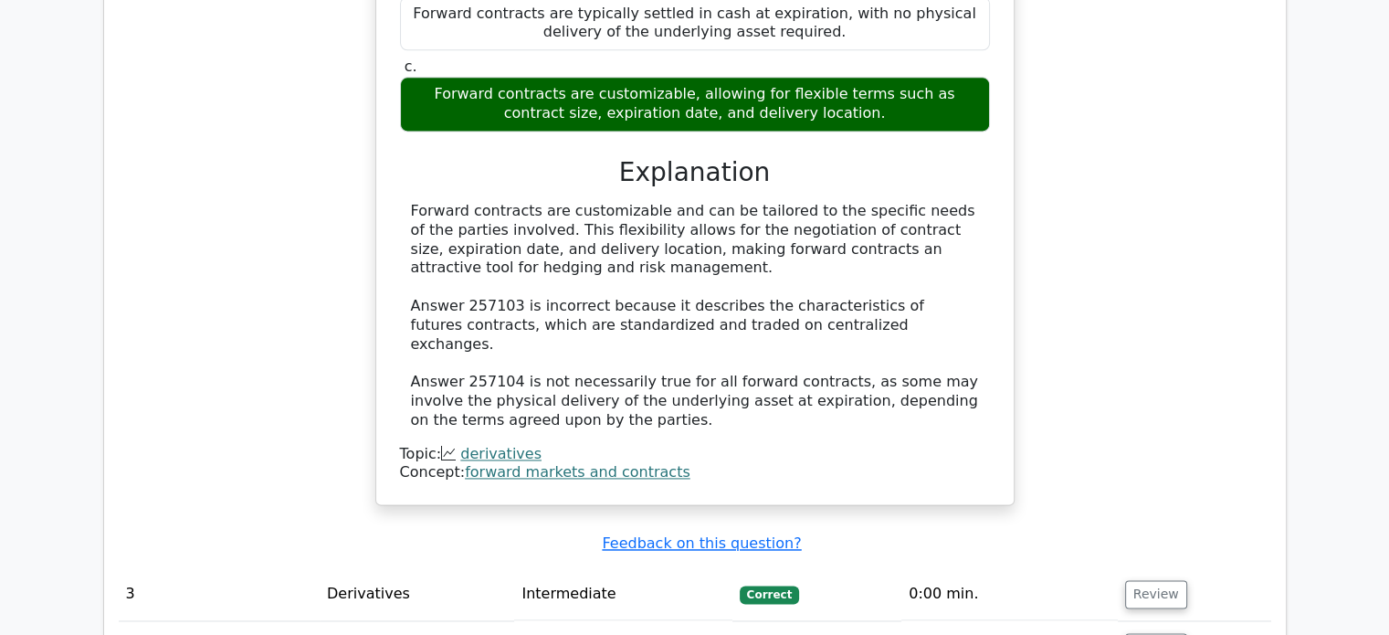
scroll to position [2532, 0]
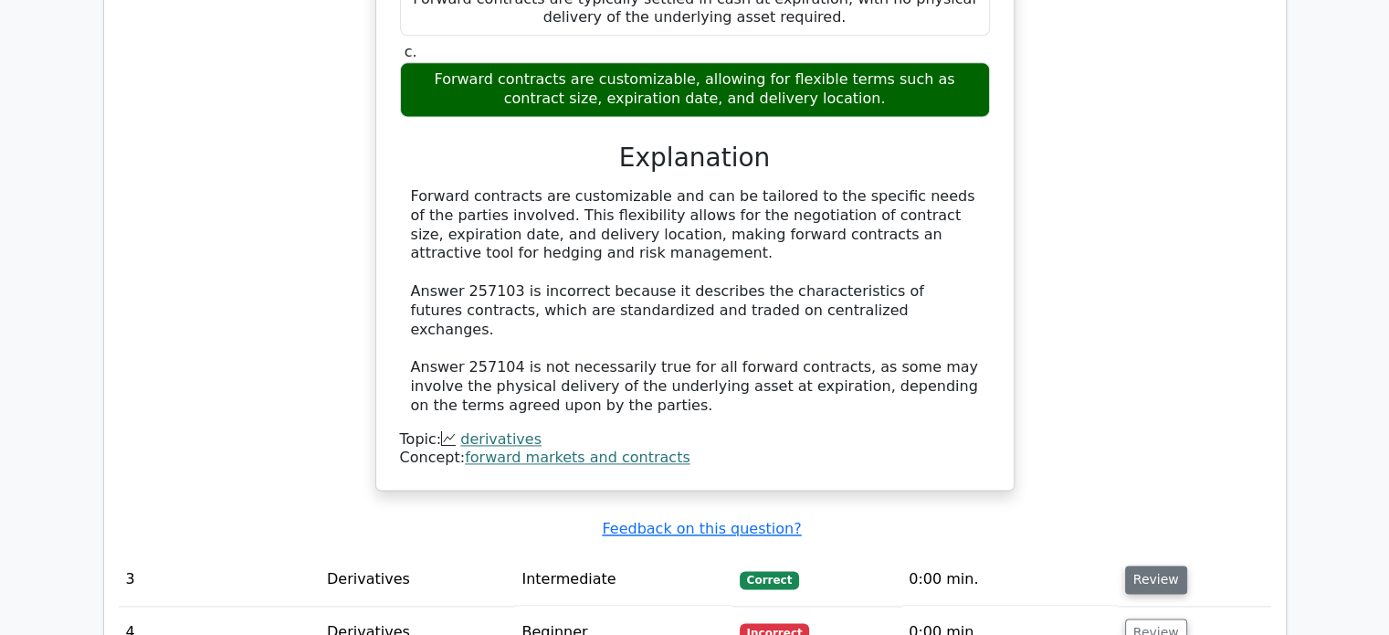
click at [1158, 565] on button "Review" at bounding box center [1156, 579] width 62 height 28
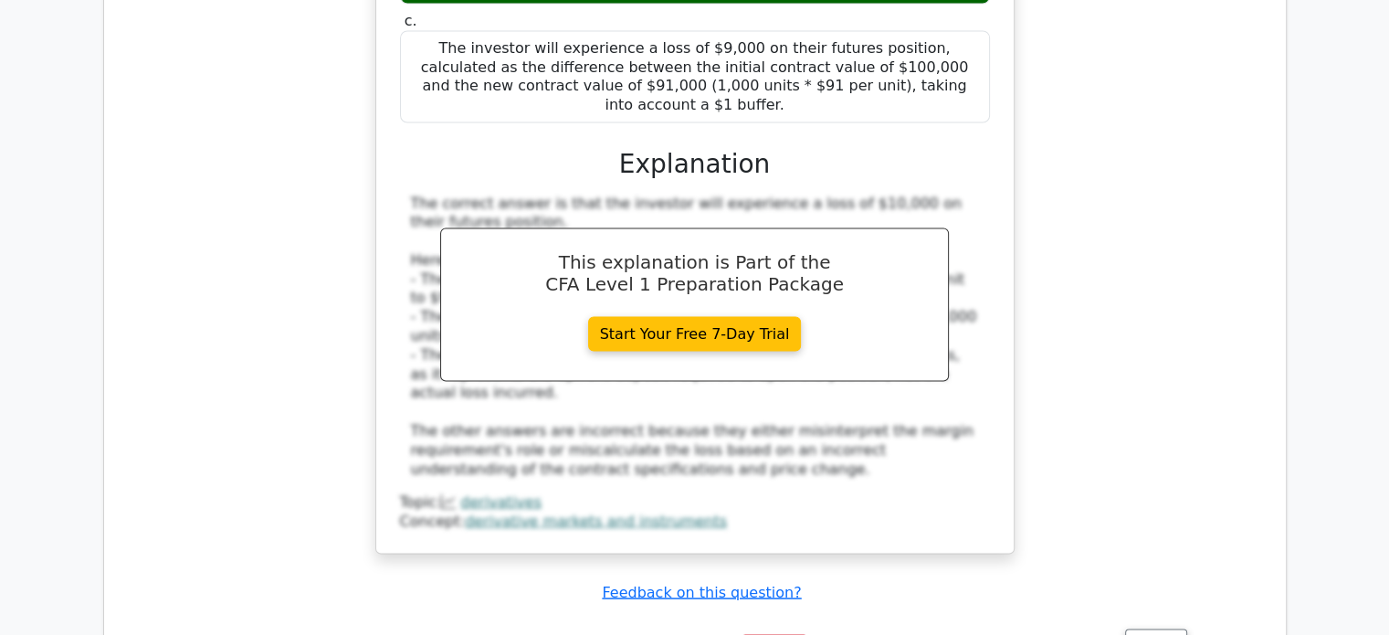
scroll to position [3515, 0]
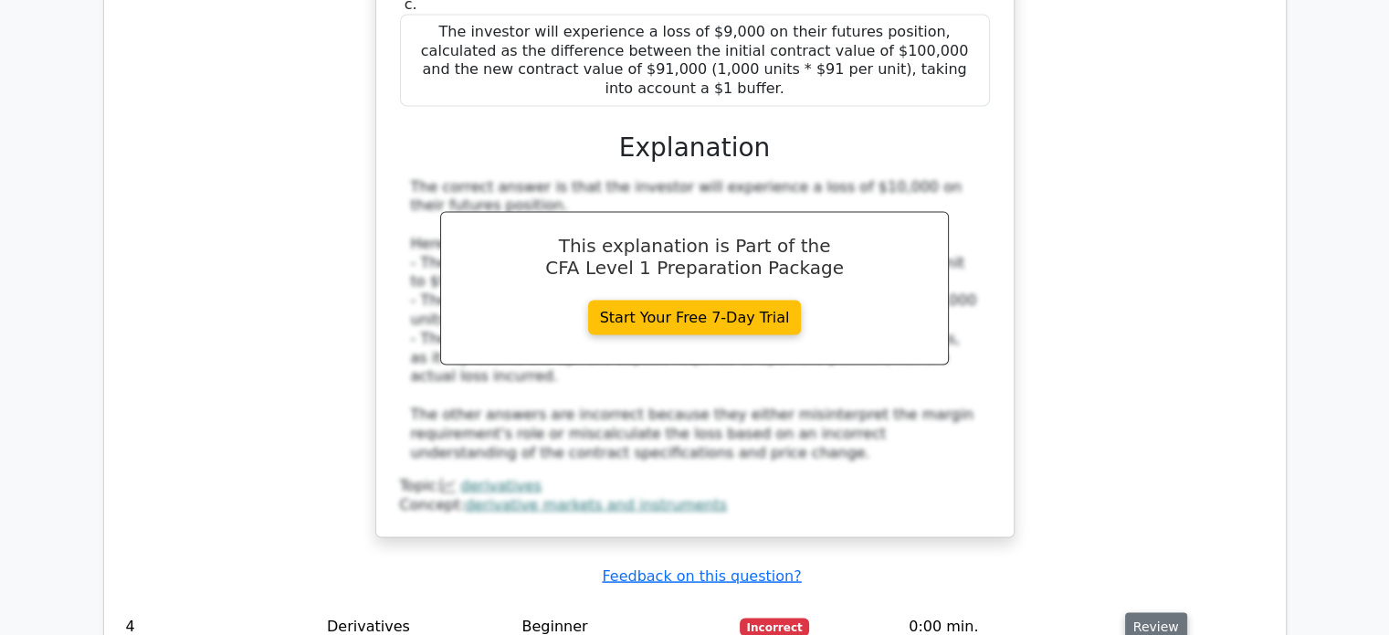
click at [1153, 613] on button "Review" at bounding box center [1156, 627] width 62 height 28
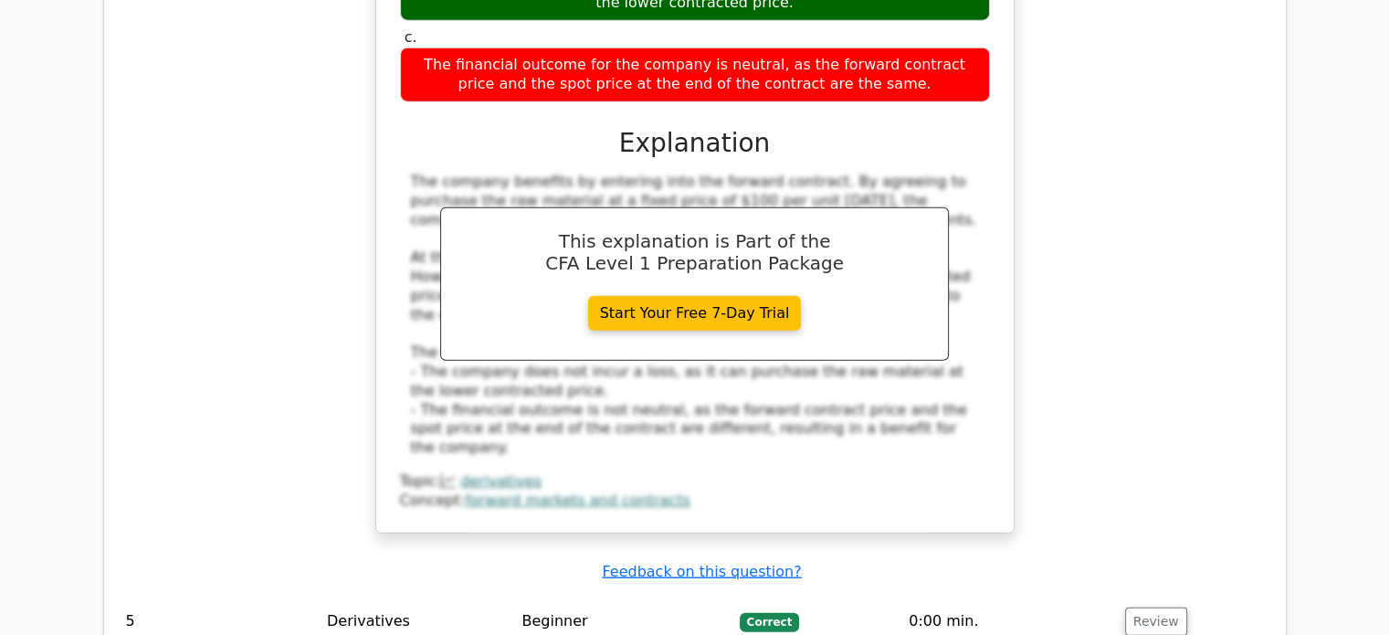
scroll to position [4513, 0]
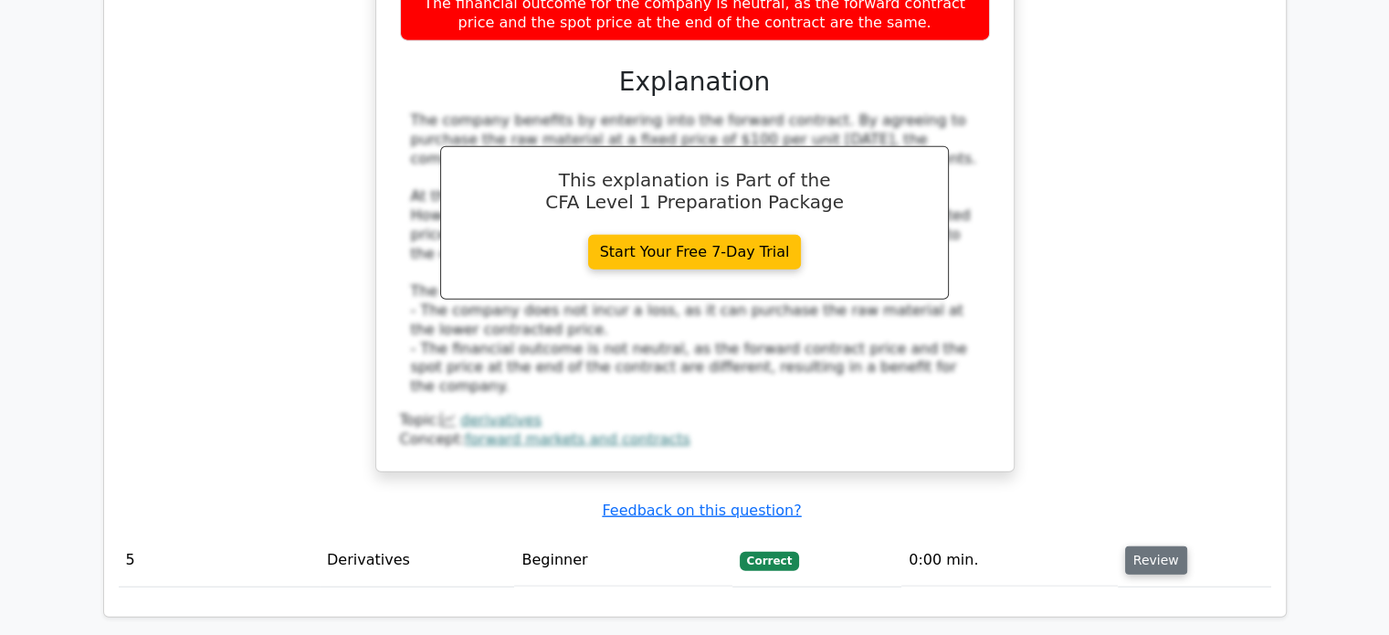
click at [1146, 546] on button "Review" at bounding box center [1156, 560] width 62 height 28
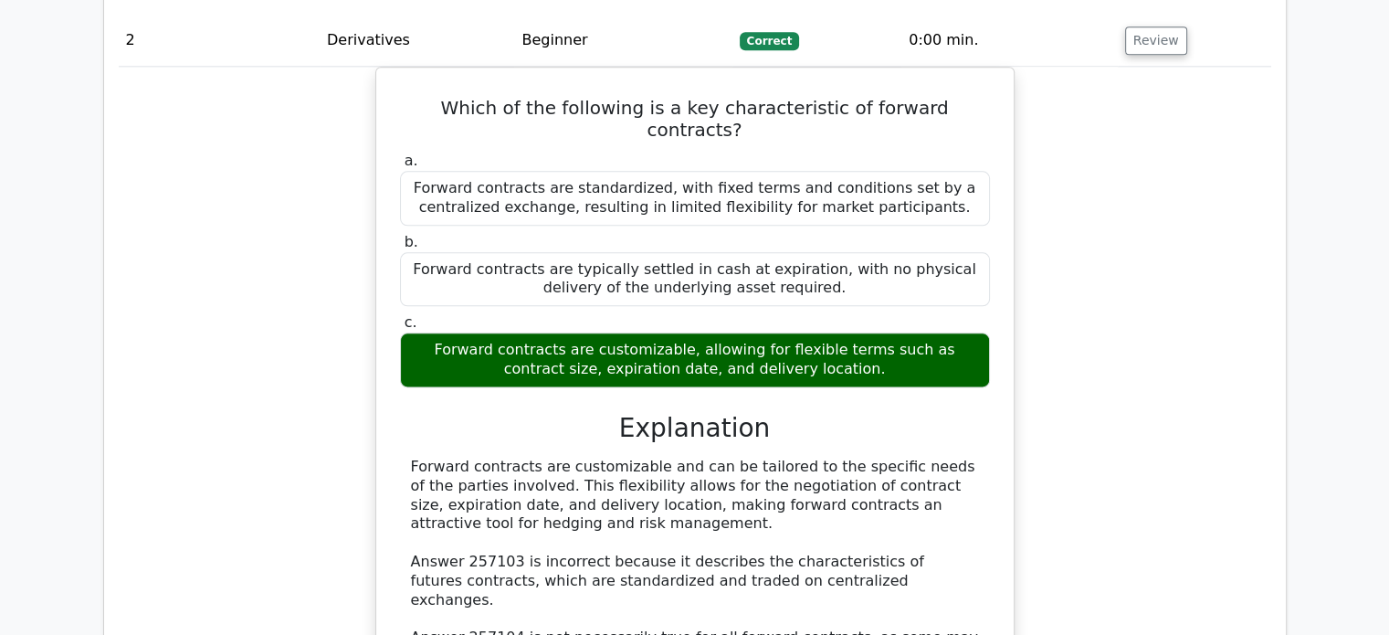
scroll to position [0, 0]
